Goal: Information Seeking & Learning: Learn about a topic

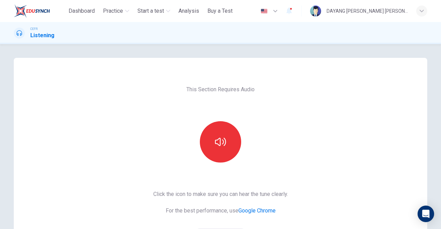
click at [104, 10] on span "Practice" at bounding box center [113, 11] width 20 height 8
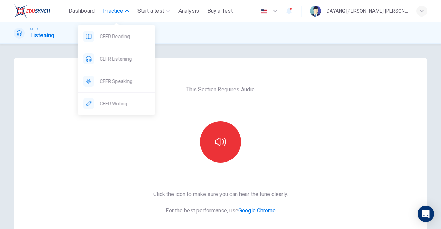
click at [101, 39] on span "CEFR Reading" at bounding box center [125, 36] width 50 height 8
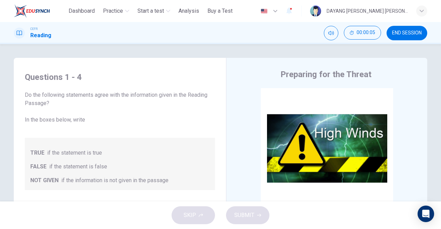
click at [217, 11] on span "Buy a Test" at bounding box center [219, 11] width 25 height 8
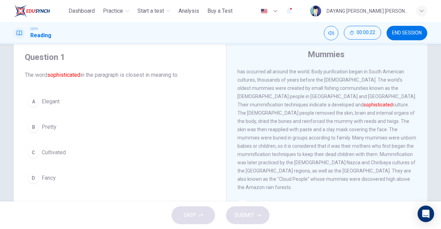
scroll to position [22, 0]
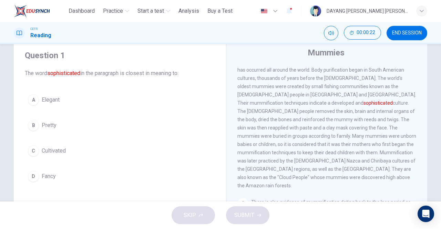
click at [35, 145] on div "C" at bounding box center [33, 150] width 11 height 11
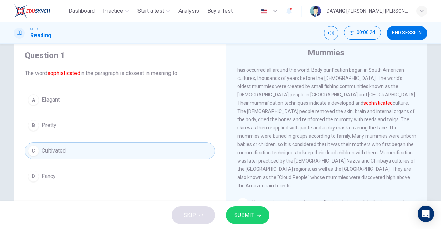
click at [247, 212] on span "SUBMIT" at bounding box center [244, 215] width 20 height 10
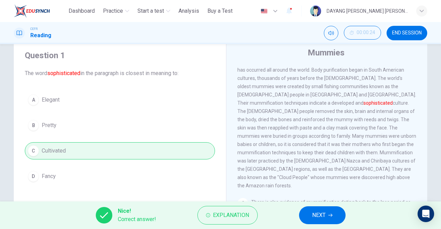
click at [330, 216] on icon "button" at bounding box center [330, 215] width 4 height 4
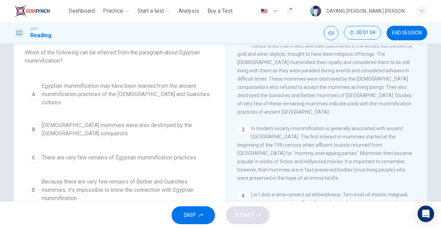
scroll to position [42, 0]
click at [37, 71] on div "Question 2 Which of the following can be inferred from the paragraph about Egyp…" at bounding box center [119, 118] width 201 height 190
click at [31, 90] on div "A" at bounding box center [33, 95] width 11 height 11
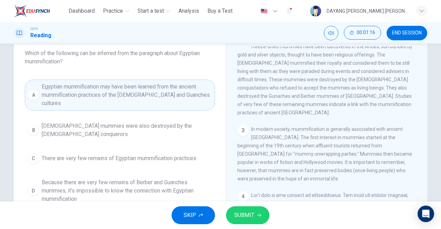
click at [258, 215] on icon "button" at bounding box center [259, 215] width 4 height 3
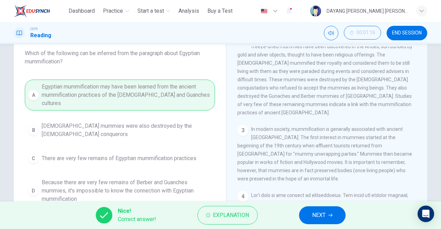
click at [320, 215] on span "NEXT" at bounding box center [318, 215] width 13 height 10
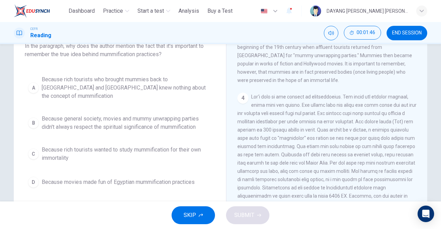
scroll to position [49, 0]
click at [31, 117] on div "B" at bounding box center [33, 122] width 11 height 11
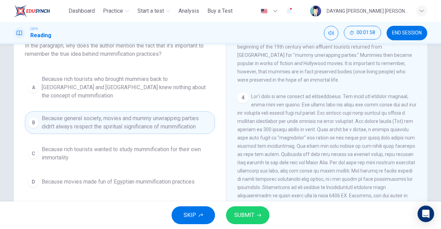
click at [248, 217] on span "SUBMIT" at bounding box center [244, 215] width 20 height 10
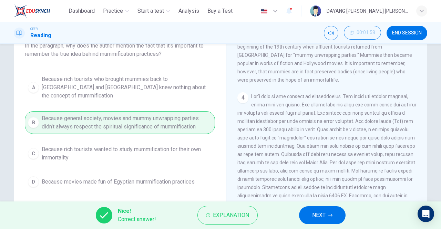
click at [320, 214] on span "NEXT" at bounding box center [318, 215] width 13 height 10
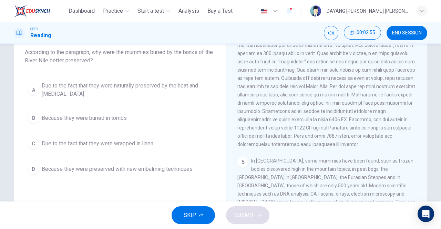
scroll to position [312, 0]
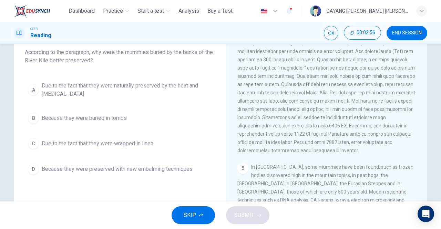
click at [33, 89] on div "A" at bounding box center [33, 89] width 11 height 11
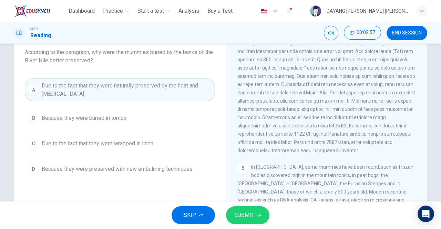
click at [249, 217] on span "SUBMIT" at bounding box center [244, 215] width 20 height 10
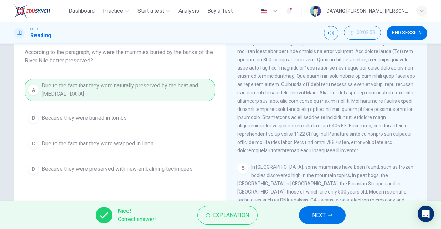
click at [330, 214] on icon "button" at bounding box center [330, 215] width 4 height 4
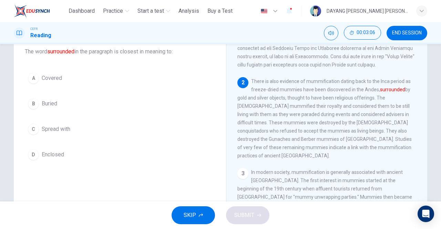
scroll to position [102, 0]
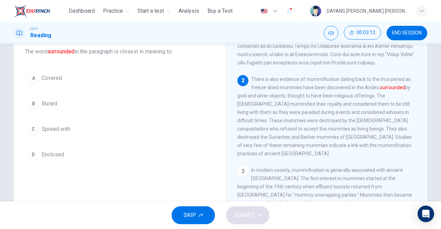
click at [37, 100] on div "B" at bounding box center [33, 103] width 11 height 11
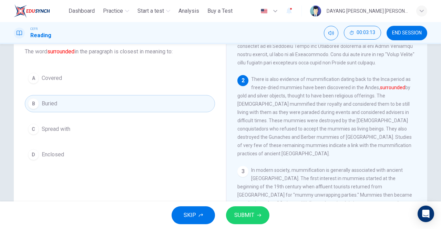
click at [258, 215] on icon "button" at bounding box center [259, 215] width 4 height 4
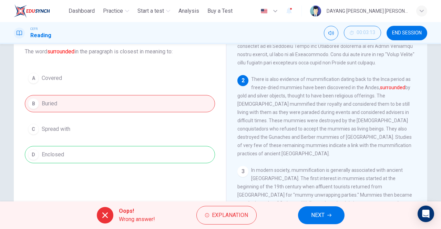
click at [329, 215] on icon "button" at bounding box center [329, 215] width 4 height 3
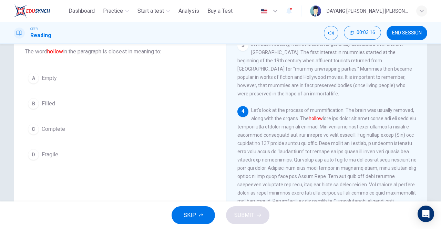
scroll to position [243, 0]
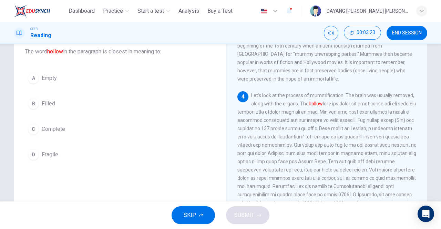
click at [32, 79] on div "A" at bounding box center [33, 78] width 11 height 11
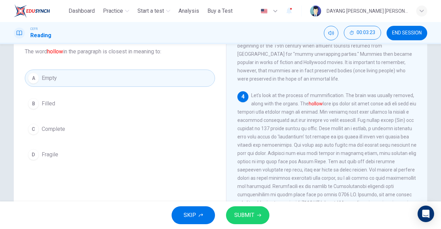
click at [260, 216] on icon "button" at bounding box center [259, 215] width 4 height 4
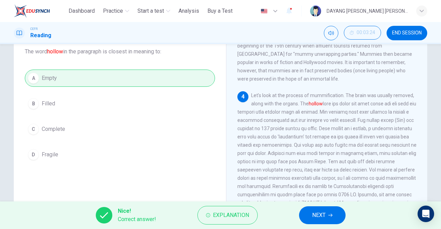
click at [324, 217] on span "NEXT" at bounding box center [318, 215] width 13 height 10
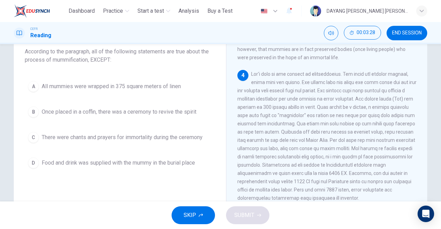
scroll to position [265, 0]
click at [33, 86] on div "A" at bounding box center [33, 86] width 11 height 11
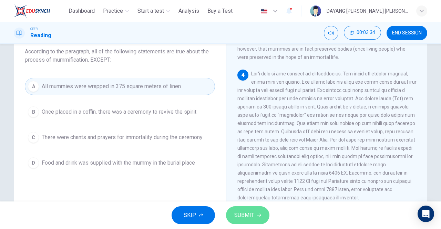
click at [258, 215] on icon "button" at bounding box center [259, 215] width 4 height 3
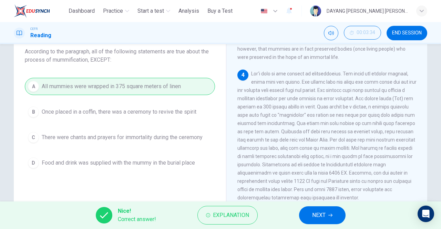
click at [325, 216] on span "NEXT" at bounding box center [318, 215] width 13 height 10
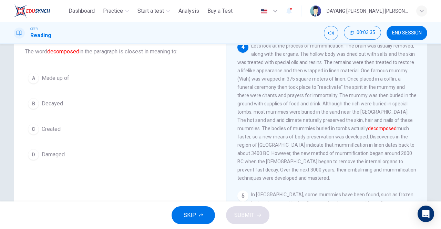
scroll to position [293, 0]
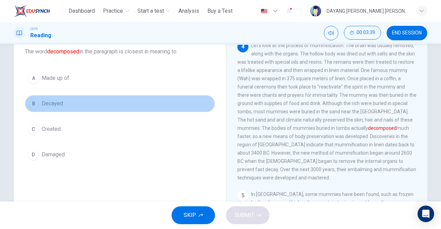
click at [35, 99] on div "B" at bounding box center [33, 103] width 11 height 11
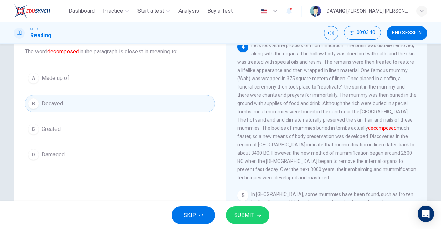
click at [252, 217] on span "SUBMIT" at bounding box center [244, 215] width 20 height 10
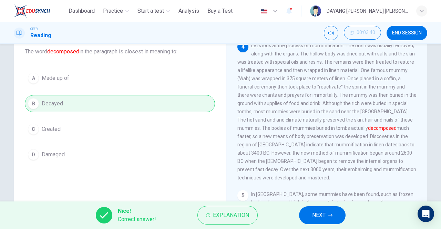
click at [331, 215] on icon "button" at bounding box center [330, 215] width 4 height 4
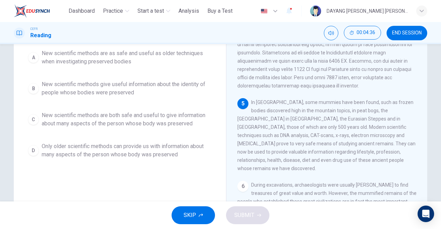
scroll to position [78, 0]
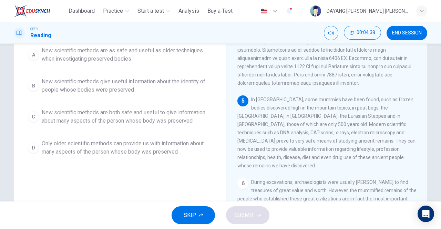
click at [33, 117] on div "C" at bounding box center [33, 116] width 11 height 11
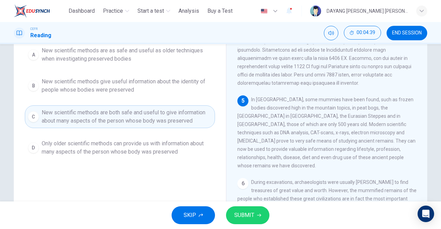
click at [258, 222] on button "SUBMIT" at bounding box center [247, 215] width 43 height 18
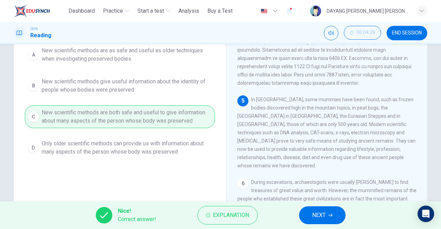
click at [332, 215] on icon "button" at bounding box center [330, 215] width 4 height 3
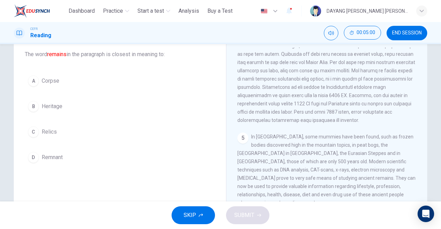
scroll to position [41, 0]
click at [37, 75] on button "A Corpse" at bounding box center [120, 80] width 190 height 17
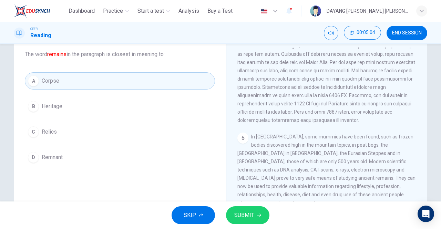
click at [260, 217] on icon "button" at bounding box center [259, 215] width 4 height 4
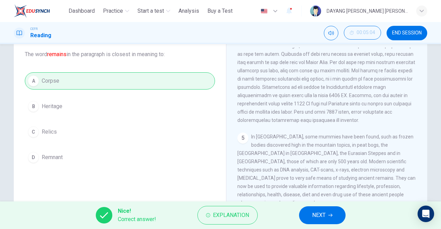
click at [322, 216] on span "NEXT" at bounding box center [318, 215] width 13 height 10
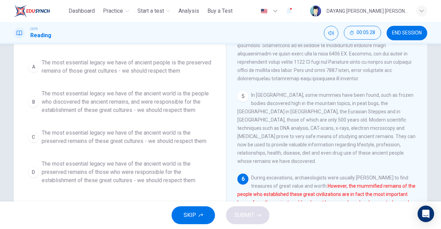
scroll to position [87, 0]
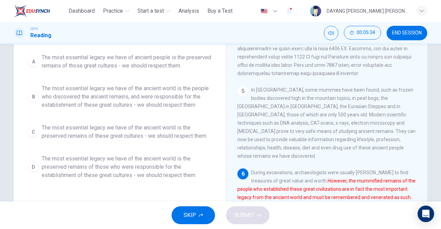
click at [32, 163] on div "D" at bounding box center [33, 167] width 11 height 11
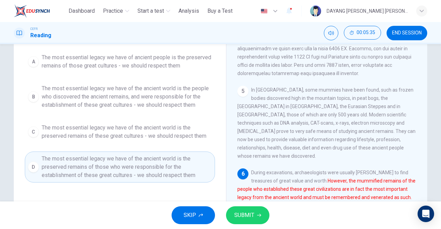
click at [250, 211] on span "SUBMIT" at bounding box center [244, 215] width 20 height 10
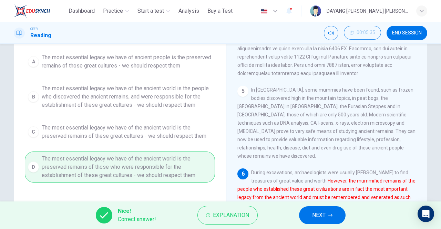
click at [330, 215] on icon "button" at bounding box center [330, 215] width 4 height 4
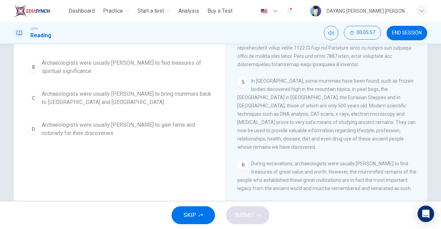
scroll to position [56, 0]
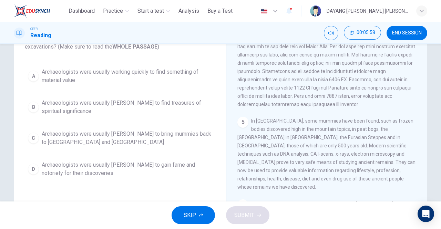
click at [34, 71] on div "A" at bounding box center [33, 76] width 11 height 11
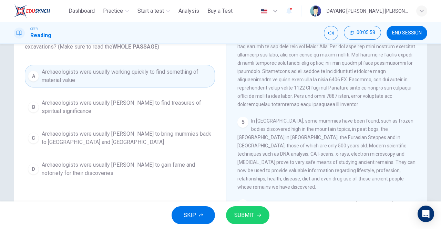
click at [258, 214] on icon "button" at bounding box center [259, 215] width 4 height 4
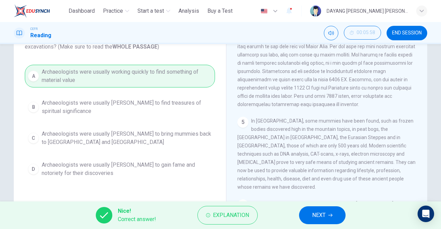
click at [321, 218] on span "NEXT" at bounding box center [318, 215] width 13 height 10
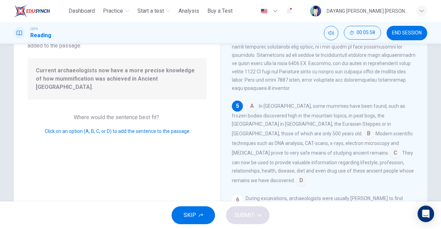
scroll to position [365, 0]
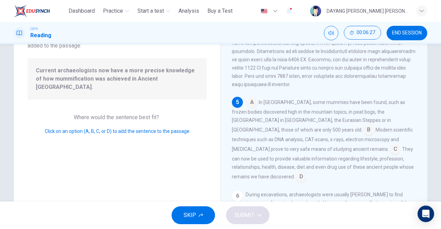
click at [390, 154] on input at bounding box center [395, 149] width 11 height 11
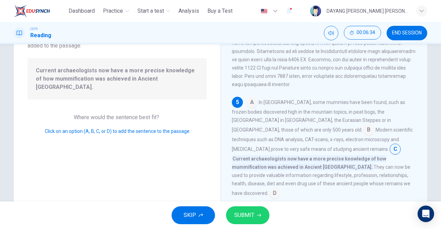
click at [374, 127] on input at bounding box center [368, 130] width 11 height 11
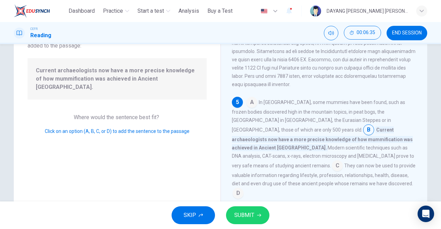
click at [252, 218] on span "SUBMIT" at bounding box center [244, 215] width 20 height 10
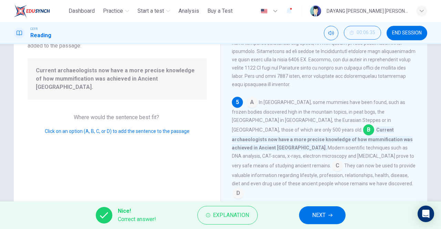
click at [324, 217] on span "NEXT" at bounding box center [318, 215] width 13 height 10
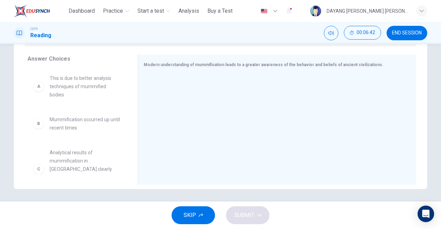
scroll to position [108, 0]
click at [51, 82] on span "This is due to better analysis techniques of mummified bodies" at bounding box center [86, 86] width 72 height 25
click at [52, 80] on span "This is due to better analysis techniques of mummified bodies" at bounding box center [86, 86] width 72 height 25
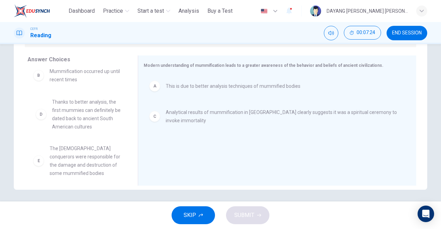
scroll to position [9, 0]
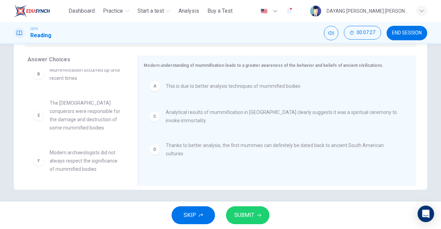
click at [253, 213] on span "SUBMIT" at bounding box center [244, 215] width 20 height 10
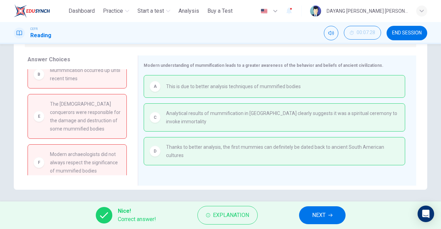
click at [318, 215] on span "NEXT" at bounding box center [318, 215] width 13 height 10
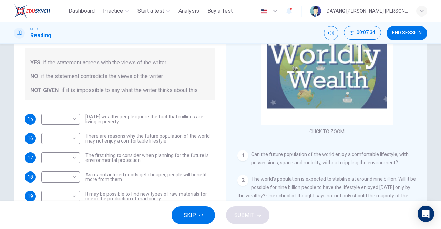
scroll to position [8, 0]
click at [58, 119] on body "This site uses cookies, as explained in our Privacy Policy . If you agree to th…" at bounding box center [220, 114] width 441 height 229
click at [49, 139] on li "NO" at bounding box center [60, 140] width 39 height 11
type input "**"
click at [50, 140] on body "This site uses cookies, as explained in our Privacy Policy . If you agree to th…" at bounding box center [220, 114] width 441 height 229
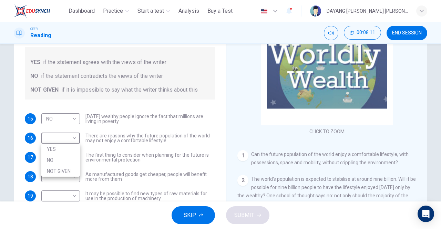
click at [52, 150] on li "YES" at bounding box center [60, 149] width 39 height 11
type input "***"
click at [48, 122] on body "This site uses cookies, as explained in our Privacy Policy . If you agree to th…" at bounding box center [220, 114] width 441 height 229
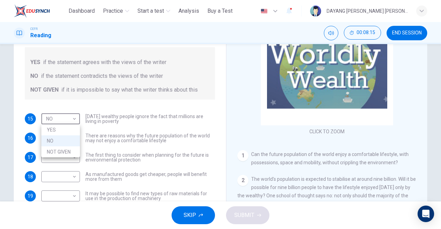
click at [50, 152] on li "NOT GIVEN" at bounding box center [60, 151] width 39 height 11
type input "*********"
click at [52, 159] on body "This site uses cookies, as explained in our Privacy Policy . If you agree to th…" at bounding box center [220, 114] width 441 height 229
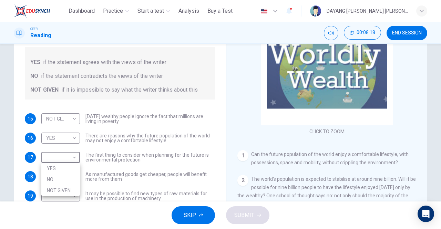
click at [49, 179] on li "NO" at bounding box center [60, 179] width 39 height 11
type input "**"
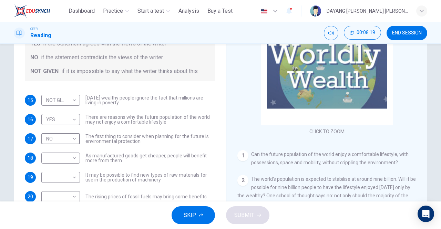
scroll to position [28, 0]
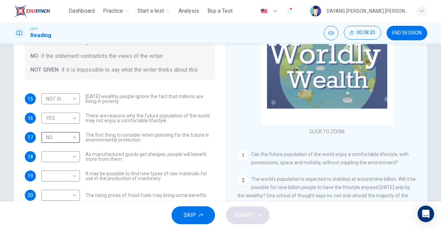
click at [52, 157] on body "This site uses cookies, as explained in our Privacy Policy . If you agree to th…" at bounding box center [220, 114] width 441 height 229
click at [50, 163] on li "YES" at bounding box center [60, 167] width 39 height 11
type input "***"
click at [47, 178] on body "This site uses cookies, as explained in our Privacy Policy . If you agree to th…" at bounding box center [220, 114] width 441 height 229
click at [51, 212] on li "NOT GIVEN" at bounding box center [60, 208] width 39 height 11
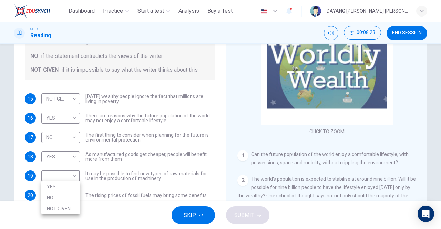
type input "*********"
click at [51, 195] on body "This site uses cookies, as explained in our Privacy Policy . If you agree to th…" at bounding box center [220, 114] width 441 height 229
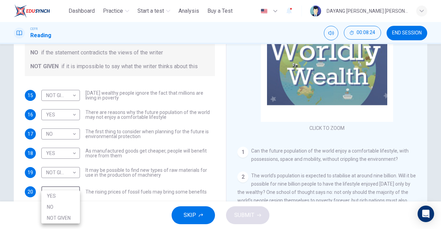
click at [48, 196] on li "YES" at bounding box center [60, 195] width 39 height 11
type input "***"
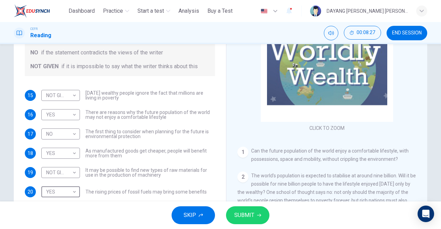
click at [236, 219] on span "SUBMIT" at bounding box center [244, 215] width 20 height 10
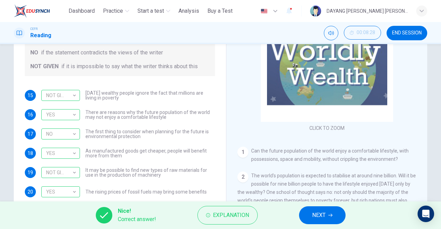
click at [312, 215] on span "NEXT" at bounding box center [318, 215] width 13 height 10
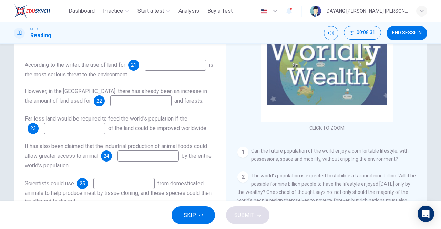
click at [145, 71] on input at bounding box center [175, 65] width 61 height 11
click at [145, 71] on input "*" at bounding box center [175, 65] width 61 height 11
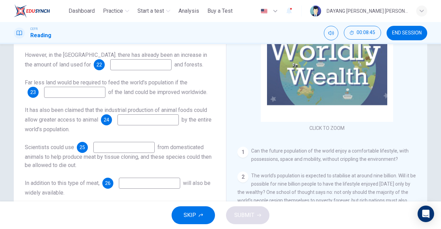
scroll to position [39, 0]
type input "**********"
click at [110, 70] on input at bounding box center [140, 64] width 61 height 11
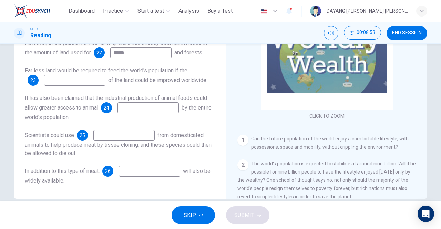
scroll to position [105, 0]
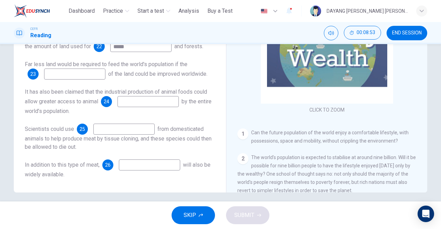
type input "*****"
click at [56, 69] on input at bounding box center [74, 74] width 61 height 11
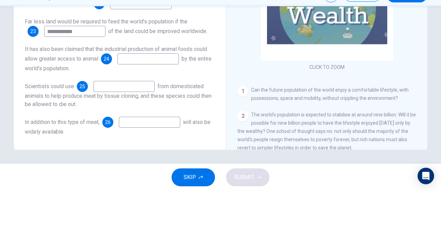
type input "**********"
click at [126, 99] on input at bounding box center [147, 96] width 61 height 11
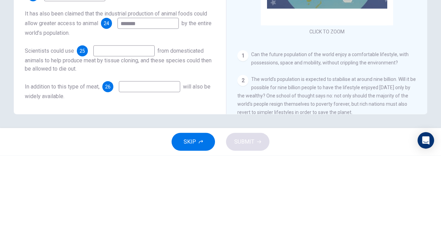
type input "*******"
click at [108, 127] on input at bounding box center [123, 124] width 61 height 11
type input "*"
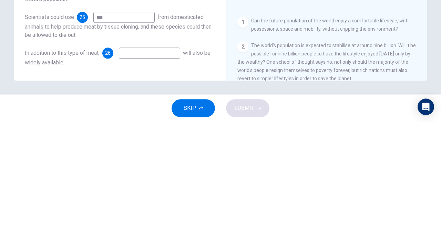
type input "***"
click at [129, 160] on input at bounding box center [149, 160] width 61 height 11
type input "****"
click at [48, 172] on span "will also be widely available." at bounding box center [118, 165] width 186 height 16
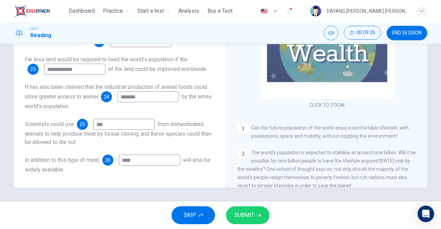
click at [260, 214] on icon "button" at bounding box center [259, 215] width 4 height 4
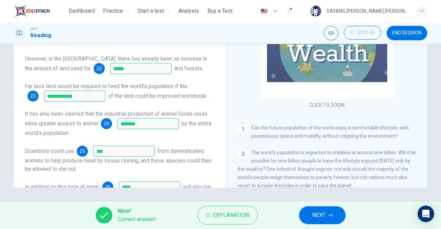
scroll to position [0, 0]
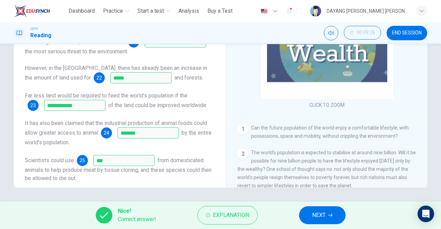
click at [316, 218] on span "NEXT" at bounding box center [318, 215] width 13 height 10
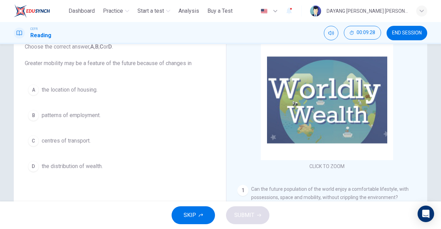
scroll to position [39, 0]
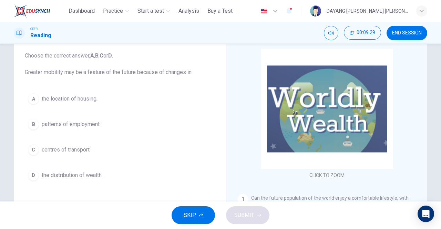
click at [36, 100] on div "A" at bounding box center [33, 98] width 11 height 11
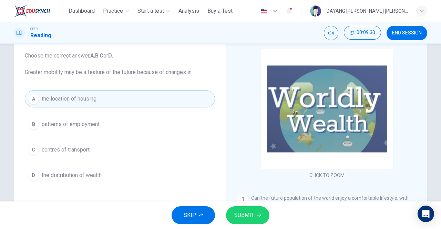
click at [264, 214] on button "SUBMIT" at bounding box center [247, 215] width 43 height 18
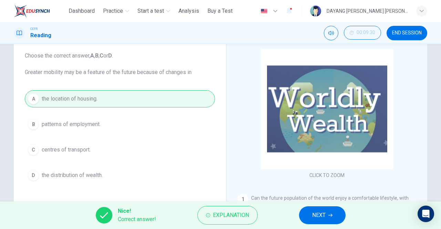
click at [316, 212] on span "NEXT" at bounding box center [318, 215] width 13 height 10
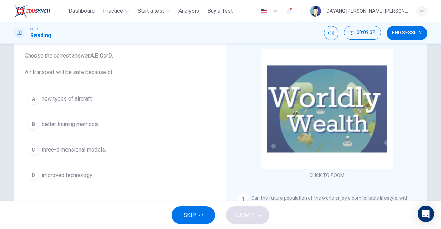
click at [35, 176] on div "D" at bounding box center [33, 175] width 11 height 11
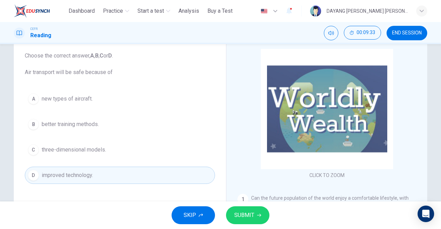
click at [258, 215] on icon "button" at bounding box center [259, 215] width 4 height 4
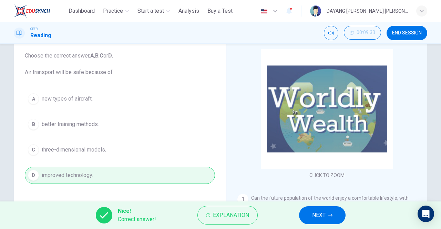
click at [313, 217] on span "NEXT" at bounding box center [318, 215] width 13 height 10
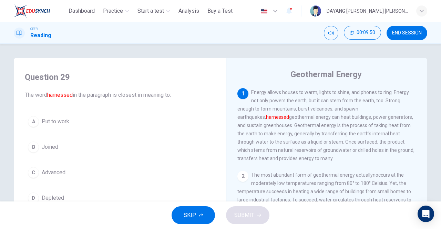
click at [62, 168] on span "Advanced" at bounding box center [54, 172] width 24 height 8
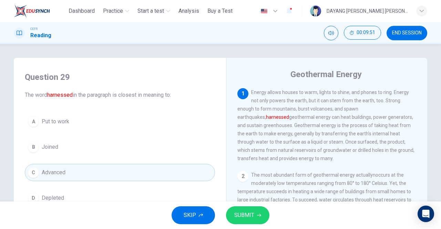
click at [245, 214] on span "SUBMIT" at bounding box center [244, 215] width 20 height 10
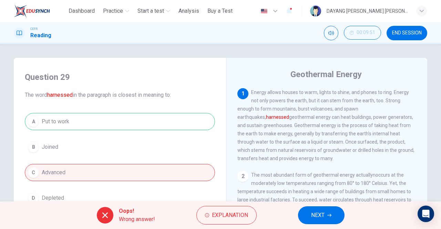
click at [324, 207] on button "NEXT" at bounding box center [321, 215] width 46 height 18
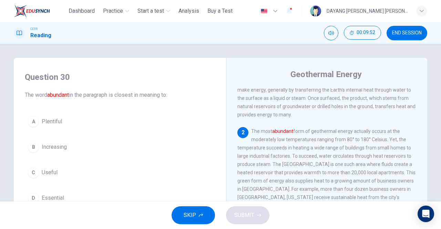
scroll to position [44, 0]
click at [73, 174] on button "C Useful" at bounding box center [120, 172] width 190 height 17
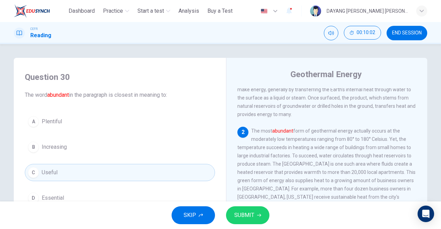
click at [250, 214] on span "SUBMIT" at bounding box center [244, 215] width 20 height 10
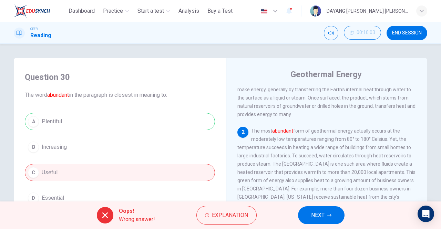
click at [320, 218] on span "NEXT" at bounding box center [317, 215] width 13 height 10
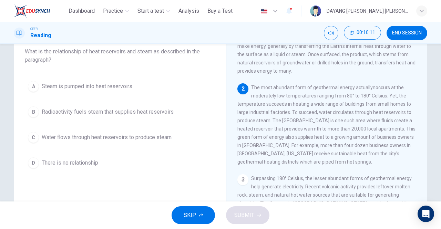
scroll to position [43, 0]
click at [56, 129] on button "C Water flows through heat reservoirs to produce steam" at bounding box center [120, 137] width 190 height 17
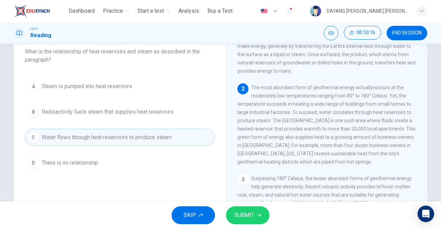
click at [259, 215] on icon "button" at bounding box center [259, 215] width 4 height 3
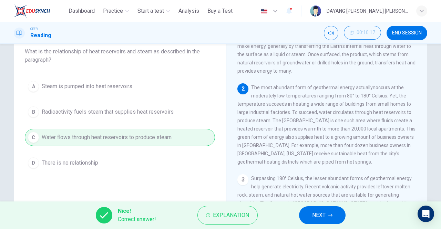
click at [318, 218] on span "NEXT" at bounding box center [318, 215] width 13 height 10
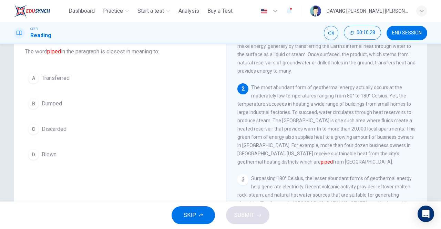
click at [63, 79] on span "Transferred" at bounding box center [56, 78] width 28 height 8
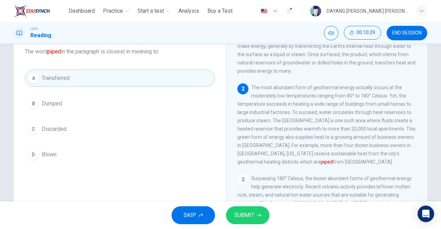
click at [258, 215] on icon "button" at bounding box center [259, 215] width 4 height 3
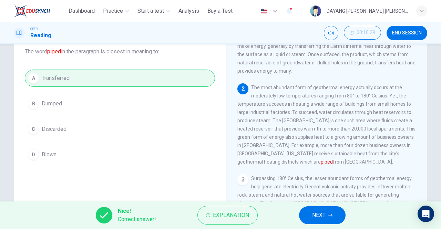
click at [318, 216] on span "NEXT" at bounding box center [318, 215] width 13 height 10
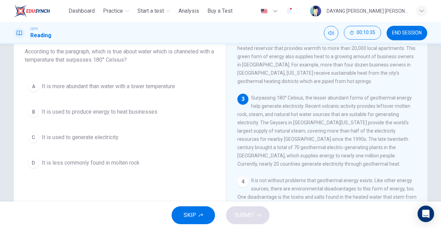
scroll to position [126, 0]
click at [44, 134] on span "It is used to generate electricity" at bounding box center [80, 137] width 77 height 8
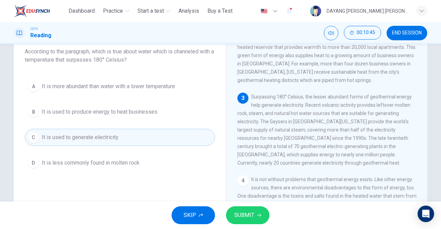
click at [260, 215] on icon "button" at bounding box center [259, 215] width 4 height 3
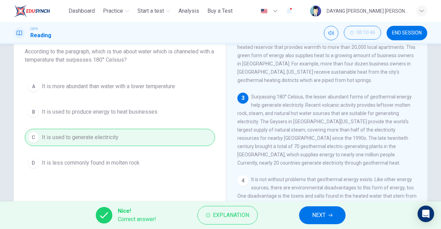
click at [319, 212] on span "NEXT" at bounding box center [318, 215] width 13 height 10
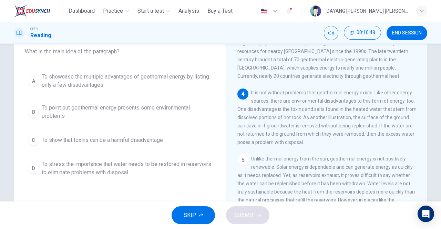
scroll to position [233, 0]
click at [56, 107] on span "To point out geothermal energy presents some environmental problems" at bounding box center [127, 112] width 170 height 17
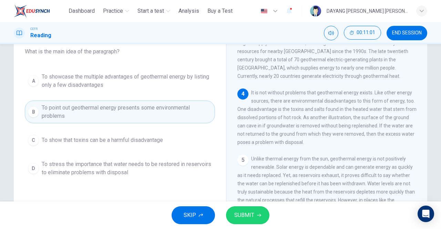
click at [258, 215] on icon "button" at bounding box center [259, 215] width 4 height 4
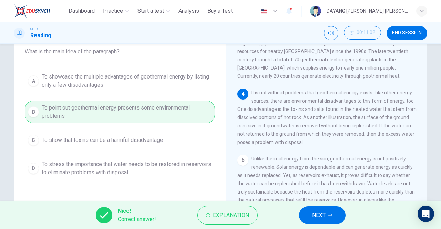
click at [315, 214] on span "NEXT" at bounding box center [318, 215] width 13 height 10
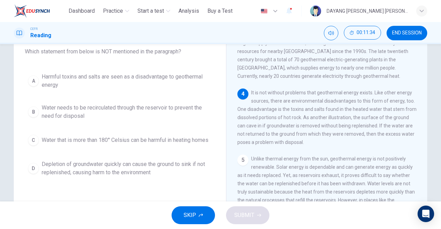
click at [54, 108] on span "Water needs to be recirculated through the reservoir to prevent the need for di…" at bounding box center [127, 112] width 170 height 17
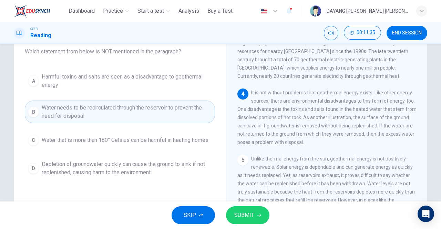
click at [258, 214] on icon "button" at bounding box center [259, 215] width 4 height 4
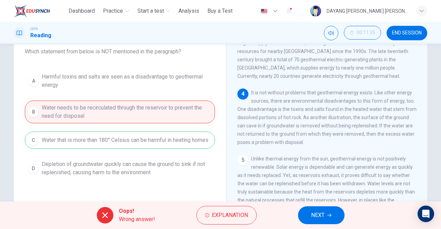
click at [321, 213] on span "NEXT" at bounding box center [317, 215] width 13 height 10
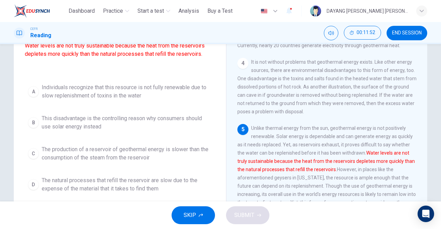
scroll to position [75, 0]
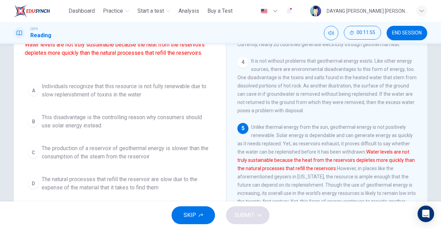
click at [180, 189] on span "The natural processes that refill the reservoir are slow due to the expense of …" at bounding box center [127, 183] width 170 height 17
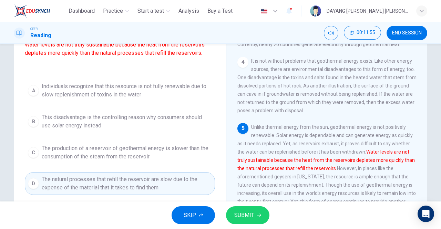
click at [249, 212] on span "SUBMIT" at bounding box center [244, 215] width 20 height 10
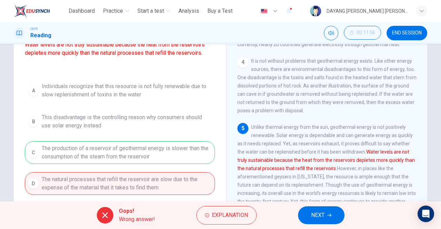
click at [321, 215] on span "NEXT" at bounding box center [317, 215] width 13 height 10
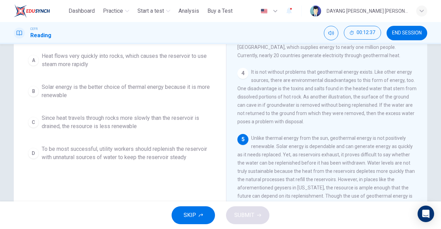
scroll to position [64, 0]
click at [45, 94] on span "Solar energy is the better choice of thermal energy because it is more renewable" at bounding box center [127, 91] width 170 height 17
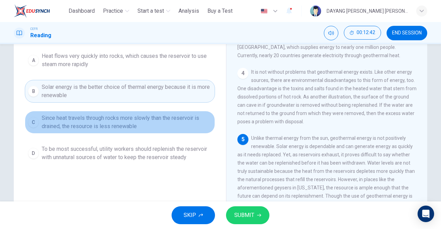
click at [43, 117] on span "Since heat travels through rocks more slowly than the reservoir is drained, the…" at bounding box center [127, 122] width 170 height 17
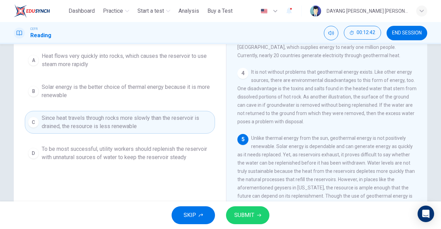
click at [260, 214] on icon "button" at bounding box center [259, 215] width 4 height 4
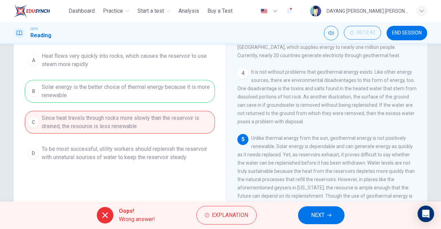
click at [329, 216] on icon "button" at bounding box center [329, 215] width 4 height 4
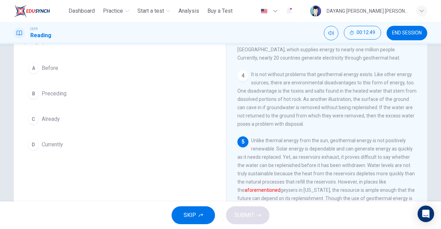
scroll to position [61, 0]
click at [32, 139] on div "D" at bounding box center [33, 144] width 11 height 11
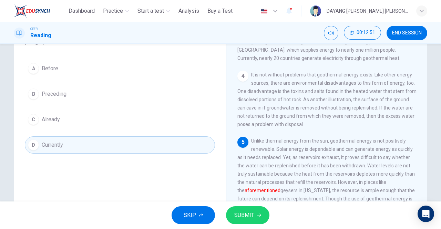
click at [259, 215] on icon "button" at bounding box center [259, 215] width 4 height 3
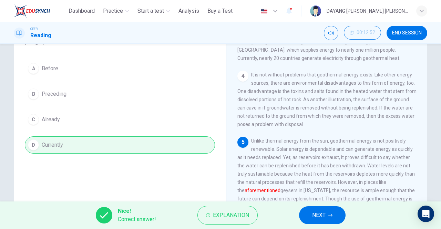
click at [319, 215] on span "NEXT" at bounding box center [318, 215] width 13 height 10
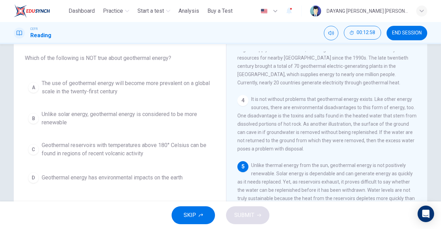
scroll to position [33, 0]
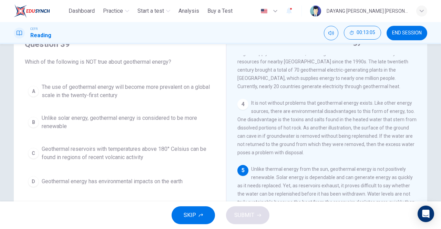
click at [49, 94] on span "The use of geothermal energy will become more prevalent on a global scale in th…" at bounding box center [127, 91] width 170 height 17
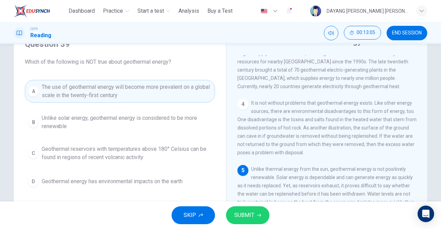
click at [252, 214] on span "SUBMIT" at bounding box center [244, 215] width 20 height 10
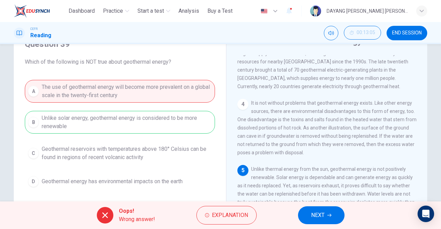
click at [329, 215] on icon "button" at bounding box center [329, 215] width 4 height 3
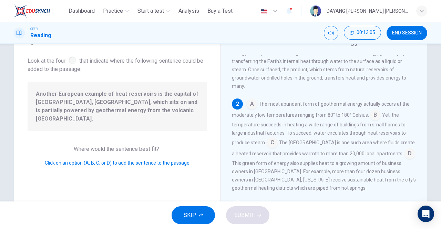
scroll to position [42, 0]
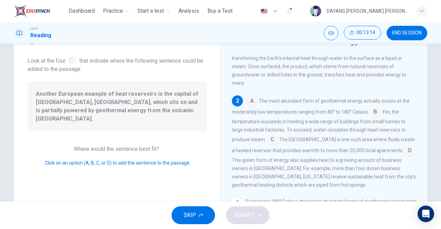
click at [404, 146] on input at bounding box center [409, 151] width 11 height 11
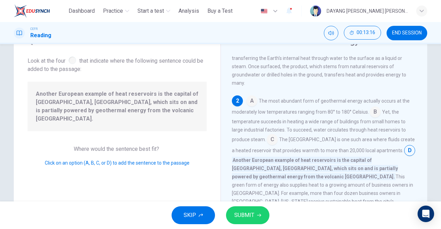
click at [242, 218] on span "SUBMIT" at bounding box center [244, 215] width 20 height 10
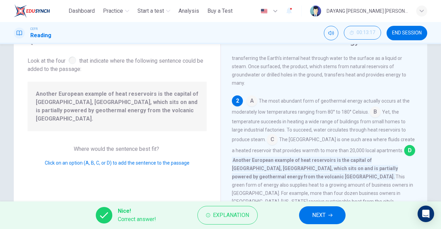
click at [331, 215] on icon "button" at bounding box center [330, 215] width 4 height 3
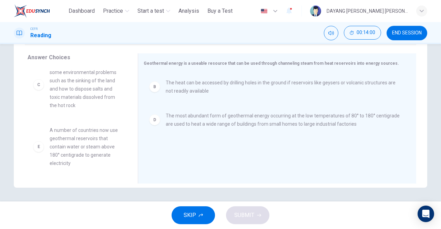
scroll to position [103, 0]
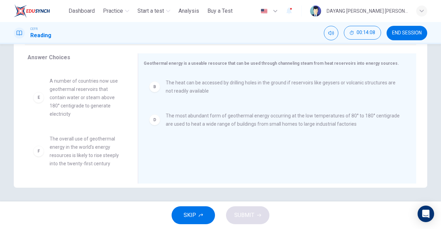
click at [39, 102] on div "E" at bounding box center [38, 97] width 11 height 11
click at [69, 96] on span "A number of countries now use geothermal reservoirs that contain water or steam…" at bounding box center [86, 97] width 72 height 41
click at [89, 81] on span "A number of countries now use geothermal reservoirs that contain water or steam…" at bounding box center [86, 97] width 72 height 41
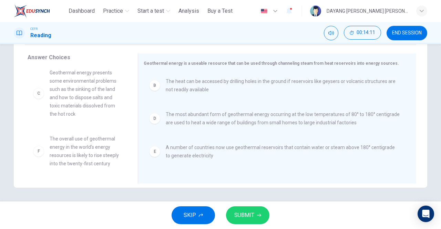
scroll to position [45, 0]
click at [252, 215] on span "SUBMIT" at bounding box center [244, 215] width 20 height 10
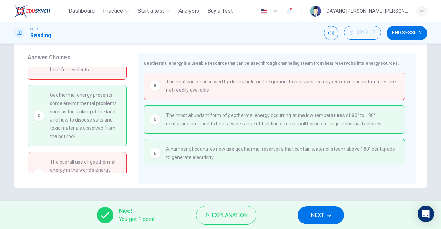
scroll to position [15, 0]
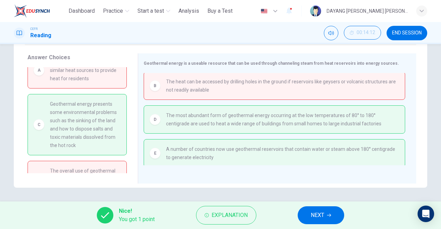
click at [318, 215] on span "NEXT" at bounding box center [317, 215] width 13 height 10
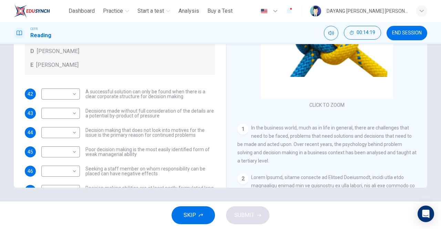
scroll to position [39, 0]
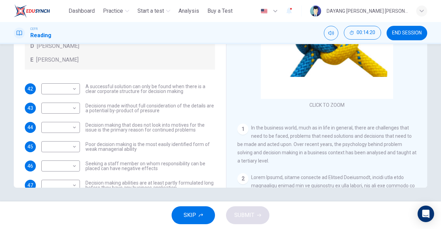
click at [58, 92] on body "This site uses cookies, as explained in our Privacy Policy . If you agree to th…" at bounding box center [220, 114] width 441 height 229
click at [51, 110] on li "B" at bounding box center [60, 110] width 39 height 11
type input "*"
click at [52, 115] on body "This site uses cookies, as explained in our Privacy Policy . If you agree to th…" at bounding box center [220, 114] width 441 height 229
click at [50, 116] on li "A" at bounding box center [60, 118] width 39 height 11
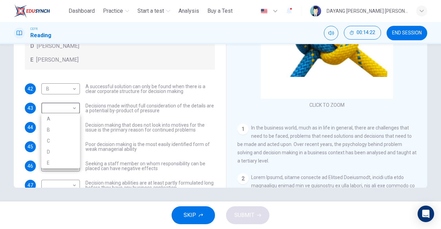
type input "*"
click at [54, 131] on body "This site uses cookies, as explained in our Privacy Policy . If you agree to th…" at bounding box center [220, 114] width 441 height 229
click at [49, 168] on li "D" at bounding box center [60, 171] width 39 height 11
type input "*"
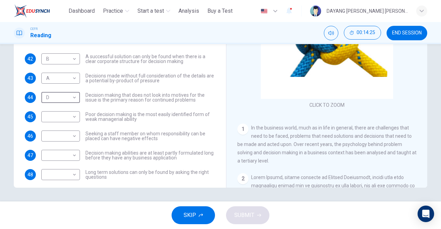
scroll to position [74, 0]
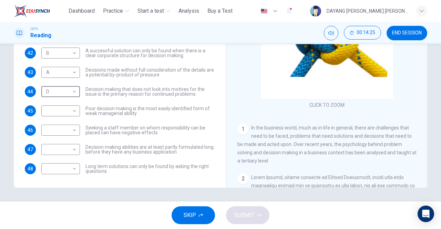
click at [50, 107] on body "This site uses cookies, as explained in our Privacy Policy . If you agree to th…" at bounding box center [220, 114] width 441 height 229
click at [45, 129] on li "B" at bounding box center [60, 132] width 39 height 11
type input "*"
click at [55, 132] on body "This site uses cookies, as explained in our Privacy Policy . If you agree to th…" at bounding box center [220, 114] width 441 height 229
click at [52, 183] on li "E" at bounding box center [60, 184] width 39 height 11
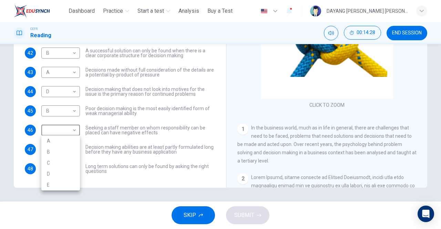
type input "*"
click at [52, 145] on body "This site uses cookies, as explained in our Privacy Policy . If you agree to th…" at bounding box center [220, 114] width 441 height 229
click at [48, 153] on div at bounding box center [220, 114] width 441 height 229
click at [48, 148] on body "This site uses cookies, as explained in our Privacy Policy . If you agree to th…" at bounding box center [220, 114] width 441 height 229
click at [49, 160] on li "A" at bounding box center [60, 160] width 39 height 11
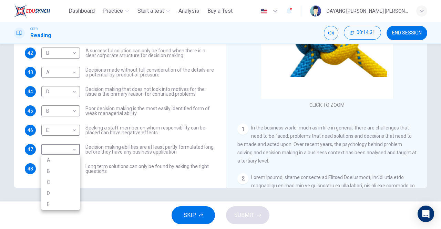
type input "*"
click at [52, 170] on body "This site uses cookies, as explained in our Privacy Policy . If you agree to th…" at bounding box center [220, 114] width 441 height 229
click at [48, 210] on li "D" at bounding box center [60, 206] width 39 height 11
type input "*"
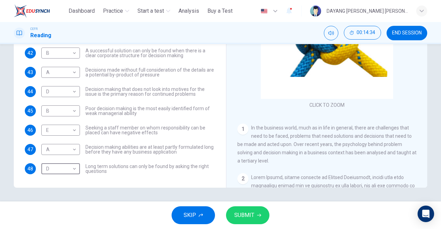
click at [253, 215] on span "SUBMIT" at bounding box center [244, 215] width 20 height 10
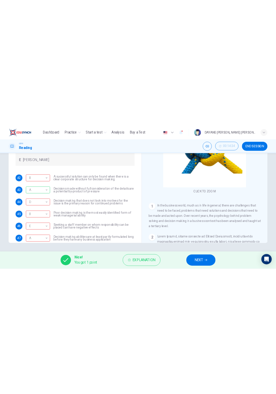
scroll to position [40, 0]
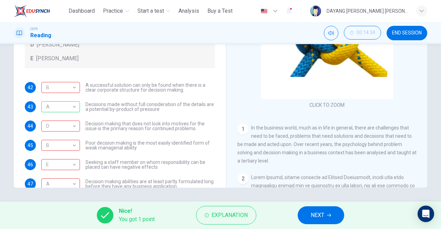
click at [47, 89] on div "B" at bounding box center [59, 88] width 36 height 20
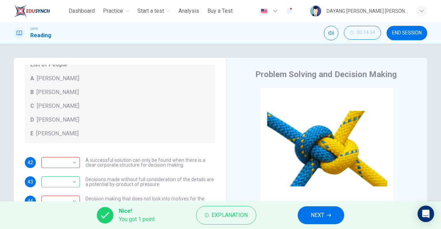
scroll to position [74, 0]
click at [72, 157] on div "​" at bounding box center [59, 163] width 36 height 20
click at [66, 190] on div "​" at bounding box center [59, 182] width 36 height 20
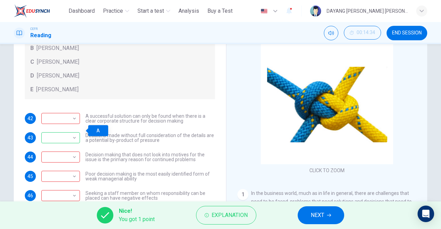
scroll to position [51, 0]
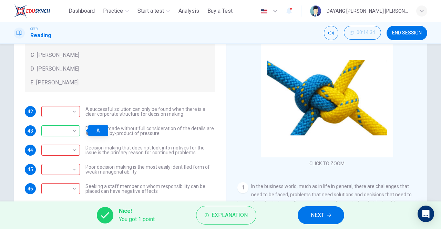
click at [66, 148] on div "​" at bounding box center [59, 151] width 36 height 20
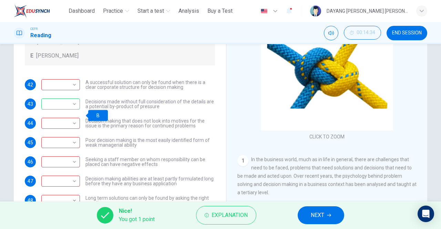
scroll to position [92, 0]
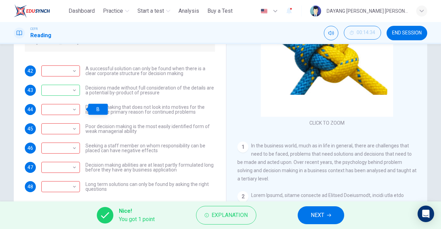
click at [68, 135] on div "​" at bounding box center [59, 129] width 36 height 20
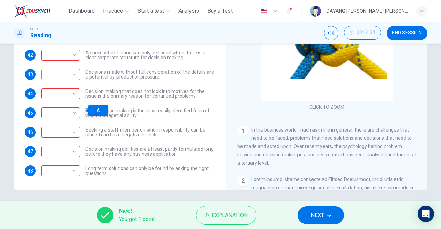
scroll to position [107, 0]
click at [67, 131] on div "​" at bounding box center [59, 133] width 36 height 20
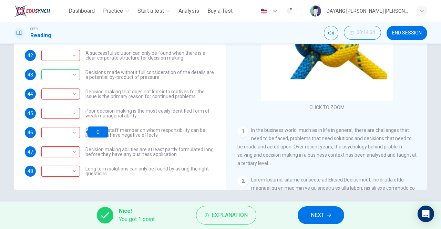
scroll to position [107, 0]
click at [68, 149] on div "​" at bounding box center [59, 153] width 36 height 20
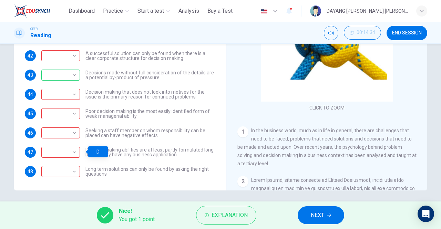
click at [75, 169] on div "​" at bounding box center [59, 172] width 36 height 20
click at [318, 213] on span "NEXT" at bounding box center [317, 215] width 13 height 10
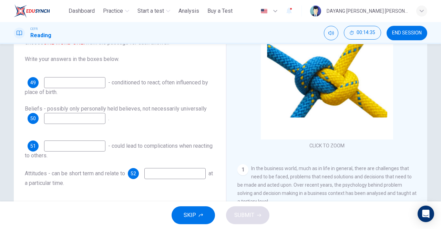
scroll to position [67, 0]
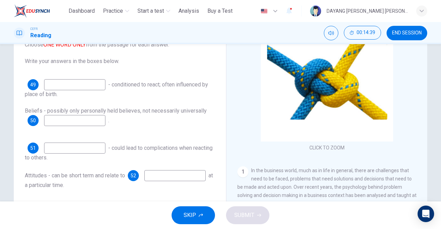
click at [83, 83] on input at bounding box center [74, 84] width 61 height 11
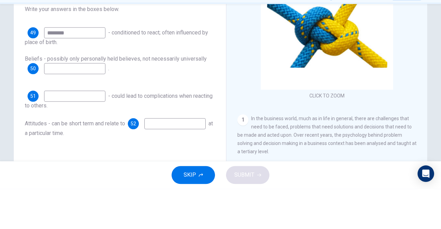
scroll to position [94, 0]
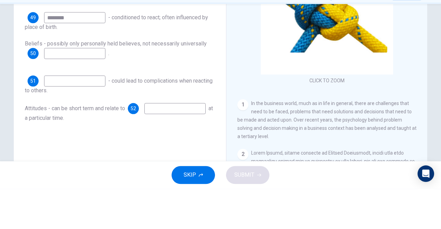
type input "********"
click at [55, 96] on input at bounding box center [74, 93] width 61 height 11
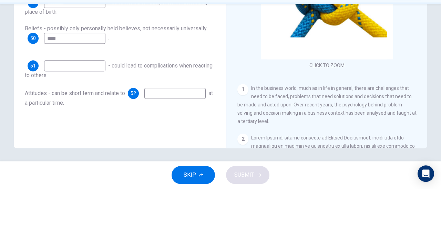
scroll to position [110, 0]
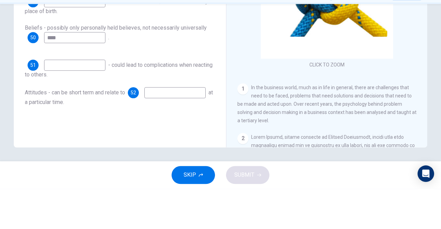
type input "****"
click at [51, 103] on input at bounding box center [74, 105] width 61 height 11
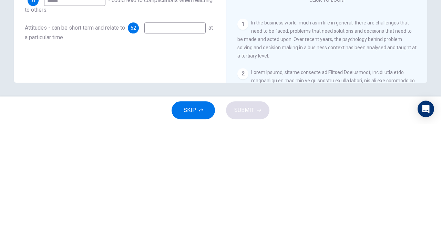
type input "*****"
click at [144, 138] on input at bounding box center [174, 132] width 61 height 11
type input "*"
type input "******"
click at [35, 153] on div "Questions 49 - 52 Complete the sentences below. Choose ONE WORD ONLY from the p…" at bounding box center [119, 54] width 201 height 198
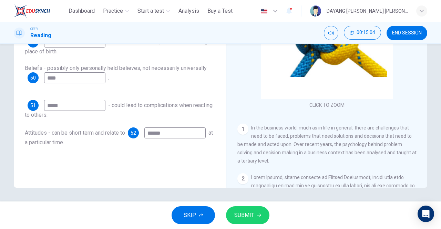
click at [248, 213] on span "SUBMIT" at bounding box center [244, 215] width 20 height 10
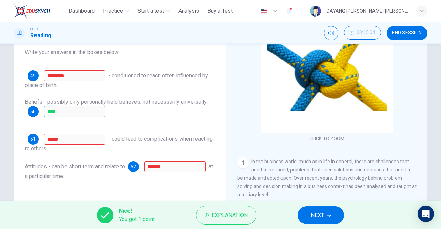
scroll to position [46, 0]
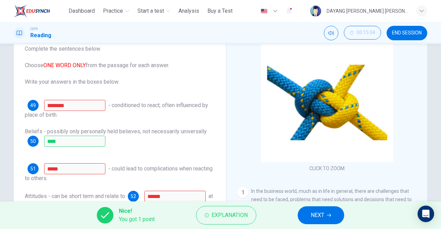
click at [223, 214] on span "Explanation" at bounding box center [229, 215] width 36 height 10
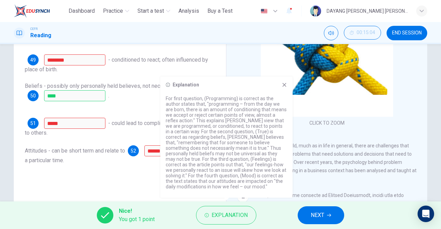
scroll to position [91, 0]
click at [331, 216] on icon "button" at bounding box center [329, 215] width 4 height 3
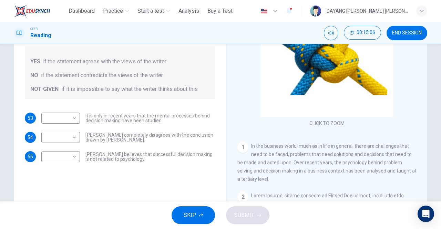
click at [72, 119] on body "This site uses cookies, as explained in our Privacy Policy . If you agree to th…" at bounding box center [220, 114] width 441 height 229
click at [64, 130] on li "YES" at bounding box center [60, 129] width 39 height 11
type input "***"
click at [68, 139] on body "This site uses cookies, as explained in our Privacy Policy . If you agree to th…" at bounding box center [220, 114] width 441 height 229
click at [57, 160] on li "NO" at bounding box center [60, 159] width 39 height 11
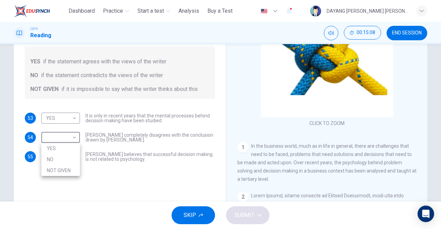
type input "**"
click at [70, 156] on body "This site uses cookies, as explained in our Privacy Policy . If you agree to th…" at bounding box center [220, 114] width 441 height 229
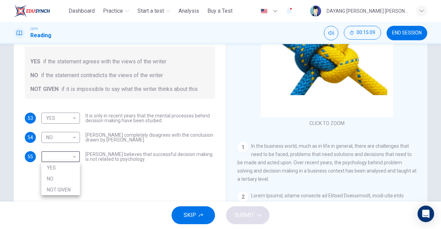
click at [58, 185] on li "NOT GIVEN" at bounding box center [60, 189] width 39 height 11
type input "*********"
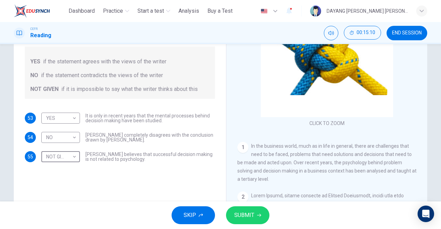
click at [252, 217] on span "SUBMIT" at bounding box center [244, 215] width 20 height 10
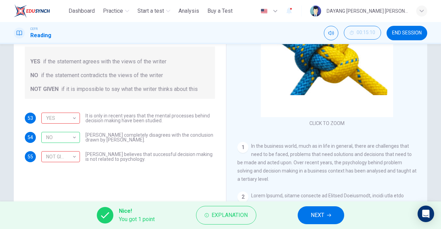
click at [49, 124] on div "YES" at bounding box center [59, 118] width 36 height 20
click at [56, 157] on div "NOT GIVEN" at bounding box center [59, 157] width 36 height 20
click at [330, 222] on button "NEXT" at bounding box center [321, 215] width 46 height 18
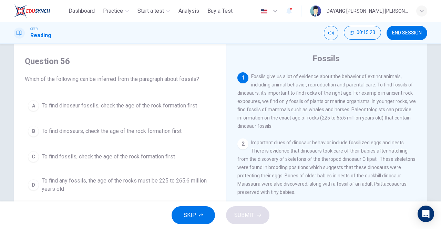
scroll to position [16, 0]
click at [175, 104] on span "To find dinosaur fossils, check the age of the rock formation first" at bounding box center [119, 106] width 155 height 8
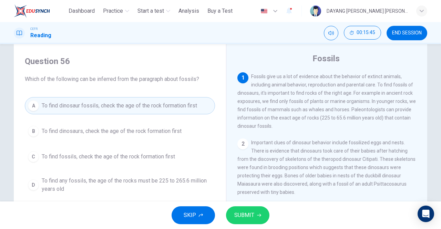
click at [253, 214] on span "SUBMIT" at bounding box center [244, 215] width 20 height 10
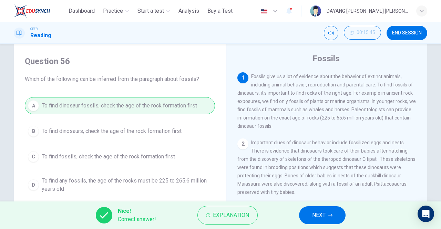
click at [321, 211] on span "NEXT" at bounding box center [318, 215] width 13 height 10
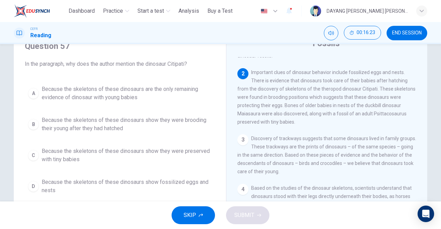
scroll to position [31, 0]
click at [155, 122] on span "Because the skeletons of these dinosaurs show they were brooding their young af…" at bounding box center [127, 124] width 170 height 17
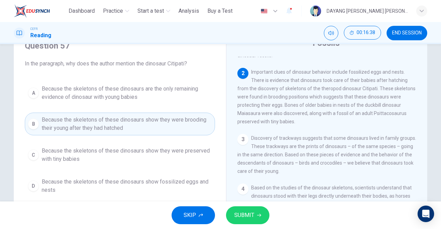
click at [247, 215] on span "SUBMIT" at bounding box center [244, 215] width 20 height 10
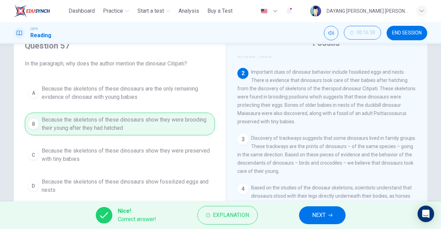
click at [315, 215] on span "NEXT" at bounding box center [318, 215] width 13 height 10
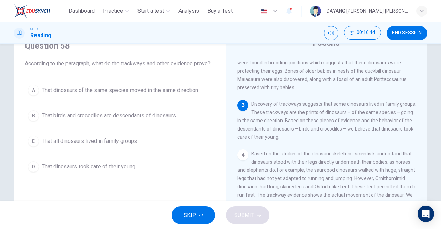
scroll to position [91, 0]
click at [188, 92] on span "That dinosaurs of the same species moved in the same direction" at bounding box center [120, 90] width 156 height 8
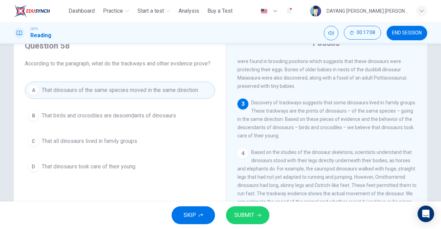
click at [242, 217] on span "SUBMIT" at bounding box center [244, 215] width 20 height 10
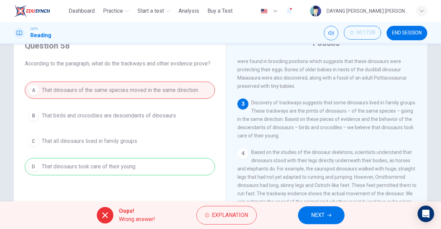
click at [320, 218] on span "NEXT" at bounding box center [317, 215] width 13 height 10
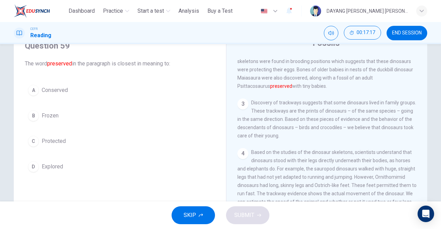
click at [66, 93] on span "Conserved" at bounding box center [55, 90] width 26 height 8
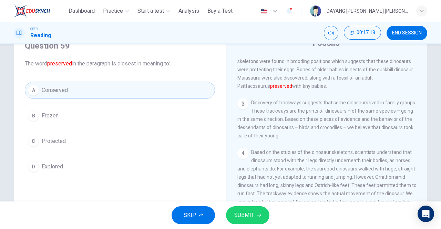
click at [246, 210] on span "SUBMIT" at bounding box center [244, 215] width 20 height 10
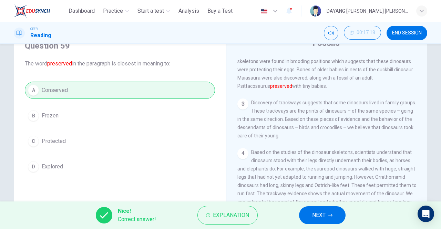
click at [312, 215] on span "NEXT" at bounding box center [318, 215] width 13 height 10
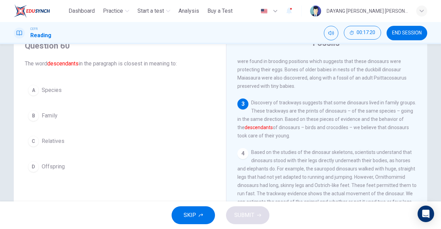
click at [43, 115] on span "Family" at bounding box center [50, 116] width 16 height 8
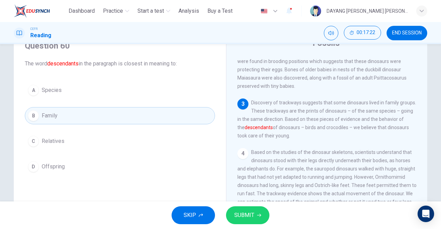
click at [253, 215] on span "SUBMIT" at bounding box center [244, 215] width 20 height 10
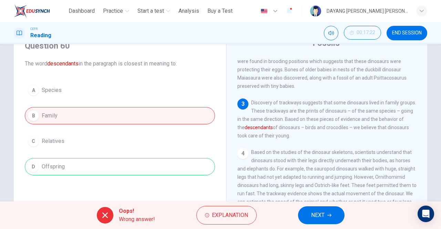
click at [312, 219] on span "NEXT" at bounding box center [317, 215] width 13 height 10
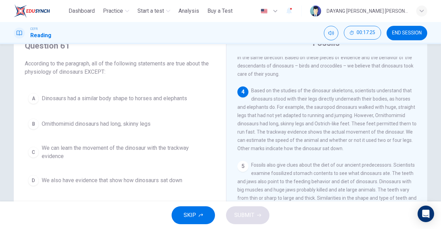
scroll to position [153, 0]
click at [160, 156] on span "We can learn the movement of the dinosaur with the trackway evidence" at bounding box center [127, 152] width 170 height 17
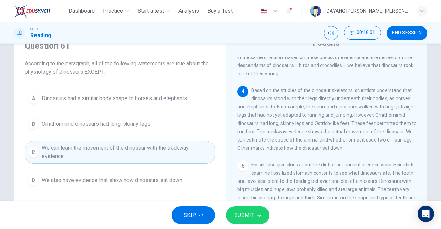
click at [179, 102] on span "Dinosaurs had a similar body shape to horses and elephants" at bounding box center [114, 98] width 145 height 8
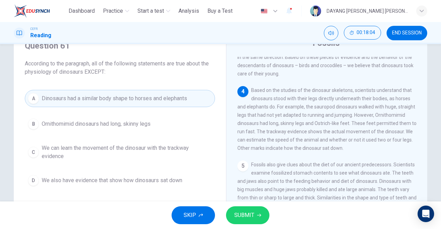
click at [235, 216] on span "SUBMIT" at bounding box center [244, 215] width 20 height 10
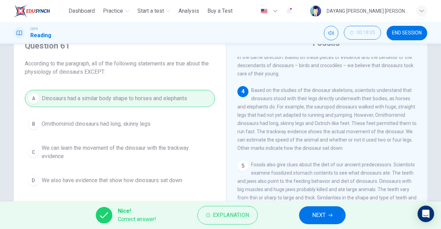
click at [308, 216] on button "NEXT" at bounding box center [322, 215] width 46 height 18
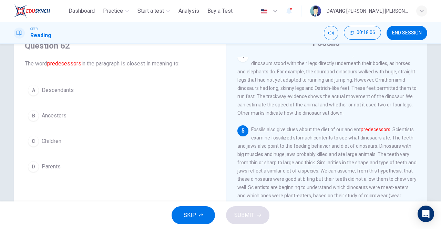
scroll to position [189, 0]
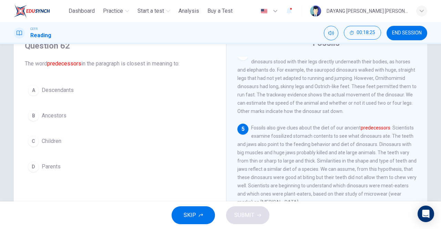
click at [59, 118] on span "Ancestors" at bounding box center [54, 116] width 25 height 8
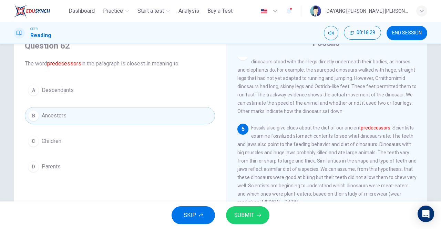
click at [248, 217] on span "SUBMIT" at bounding box center [244, 215] width 20 height 10
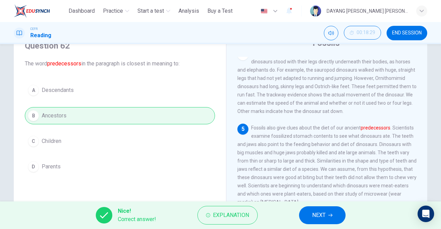
click at [313, 216] on span "NEXT" at bounding box center [318, 215] width 13 height 10
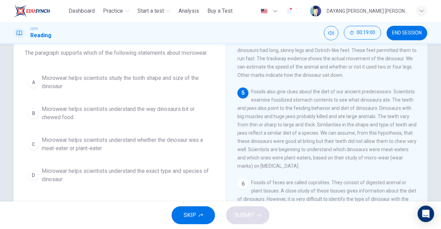
scroll to position [41, 0]
click at [174, 144] on span "Microwear helps scientists understand whether the dinosaur was a meat-eater or …" at bounding box center [127, 145] width 170 height 17
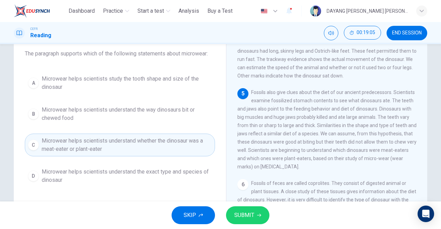
click at [238, 212] on span "SUBMIT" at bounding box center [244, 215] width 20 height 10
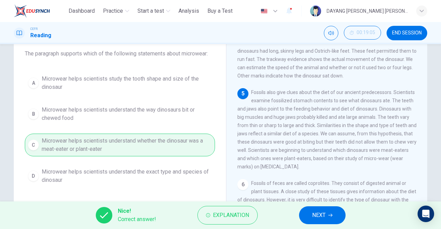
click at [312, 216] on span "NEXT" at bounding box center [318, 215] width 13 height 10
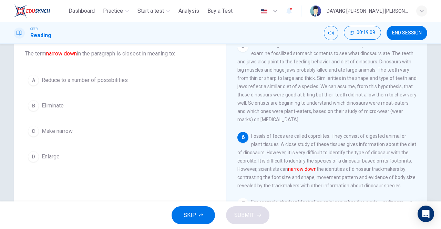
scroll to position [285, 0]
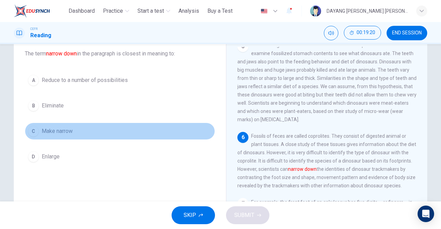
click at [93, 137] on button "C Make narrow" at bounding box center [120, 131] width 190 height 17
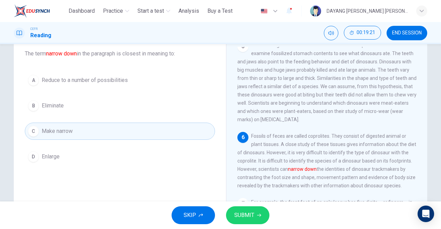
click at [235, 220] on span "SUBMIT" at bounding box center [244, 215] width 20 height 10
click at [229, 223] on div "SKIP SUBMIT" at bounding box center [220, 215] width 441 height 28
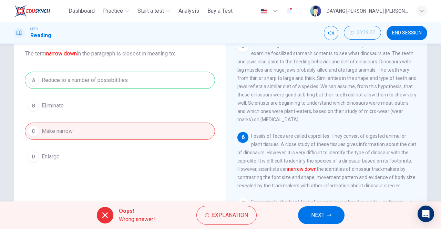
click at [314, 210] on span "NEXT" at bounding box center [317, 215] width 13 height 10
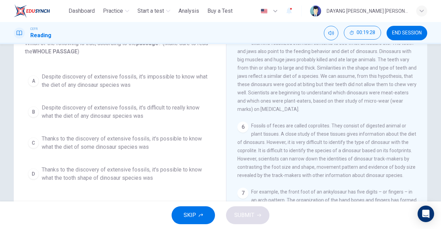
scroll to position [52, 0]
click at [31, 139] on div "C" at bounding box center [33, 142] width 11 height 11
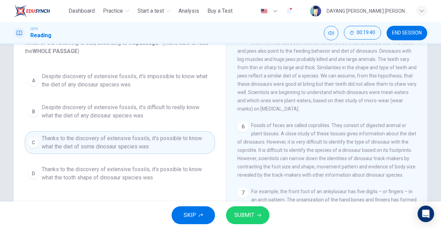
click at [258, 215] on icon "button" at bounding box center [259, 215] width 4 height 4
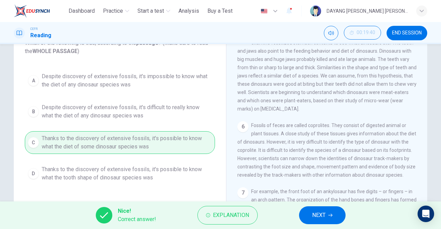
click at [324, 214] on span "NEXT" at bounding box center [318, 215] width 13 height 10
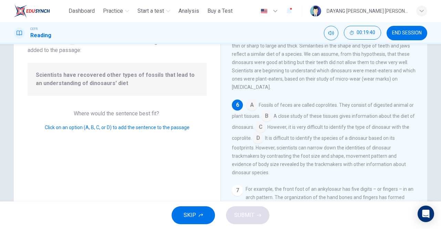
scroll to position [286, 0]
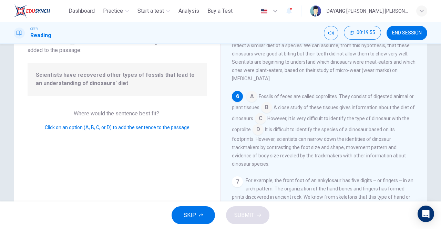
click at [271, 116] on span "However, it is very difficult to identify the type of dinosaur with the coproli…" at bounding box center [320, 124] width 177 height 17
click at [260, 121] on input at bounding box center [260, 119] width 11 height 11
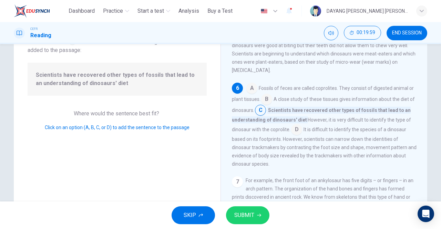
click at [268, 113] on span "Scientists have recovered other types of fossils that lead to an understanding …" at bounding box center [321, 115] width 179 height 17
click at [271, 105] on input at bounding box center [266, 99] width 11 height 11
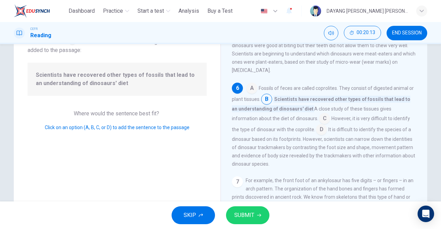
click at [253, 218] on span "SUBMIT" at bounding box center [244, 215] width 20 height 10
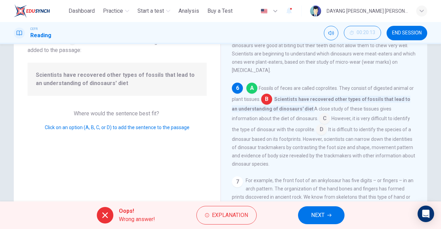
click at [331, 209] on button "NEXT" at bounding box center [321, 215] width 46 height 18
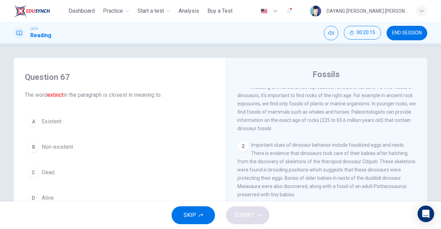
scroll to position [0, 0]
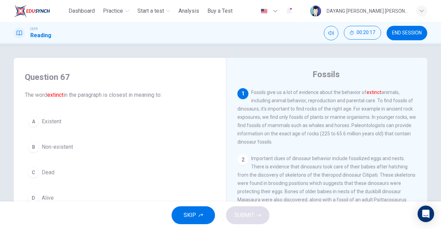
click at [31, 146] on div "B" at bounding box center [33, 147] width 11 height 11
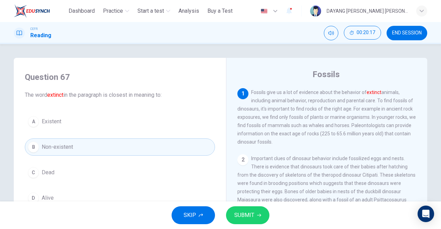
click at [250, 212] on span "SUBMIT" at bounding box center [244, 215] width 20 height 10
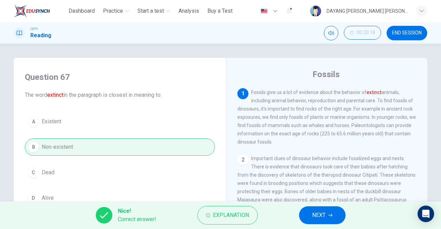
click at [322, 211] on span "NEXT" at bounding box center [318, 215] width 13 height 10
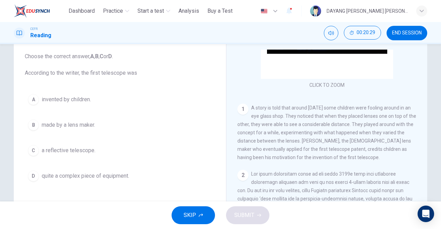
scroll to position [91, 0]
click at [33, 98] on div "A" at bounding box center [33, 99] width 11 height 11
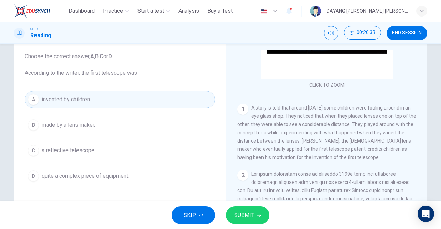
click at [253, 222] on button "SUBMIT" at bounding box center [247, 215] width 43 height 18
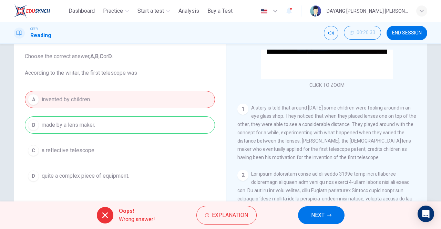
click at [327, 222] on button "NEXT" at bounding box center [321, 215] width 46 height 18
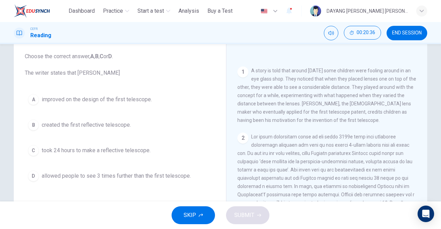
scroll to position [127, 0]
click at [34, 100] on div "A" at bounding box center [33, 99] width 11 height 11
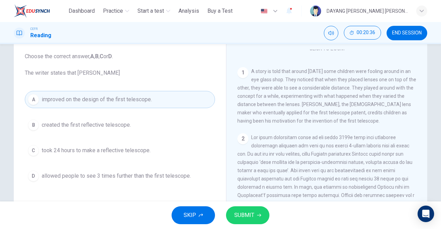
click at [241, 214] on span "SUBMIT" at bounding box center [244, 215] width 20 height 10
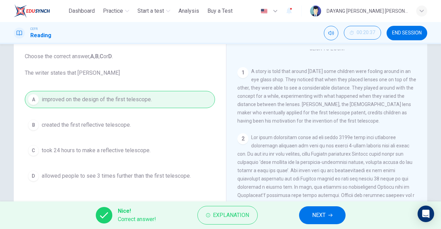
click at [316, 214] on span "NEXT" at bounding box center [318, 215] width 13 height 10
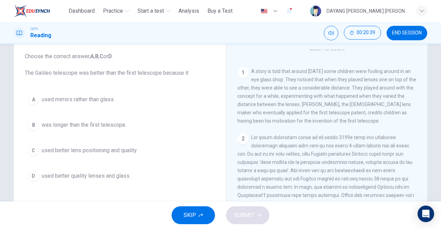
click at [32, 125] on div "B" at bounding box center [33, 125] width 11 height 11
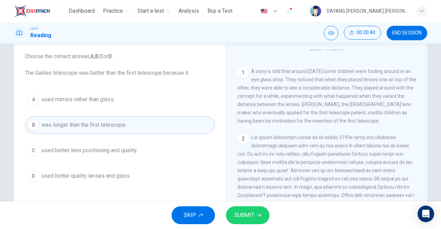
click at [250, 218] on span "SUBMIT" at bounding box center [244, 215] width 20 height 10
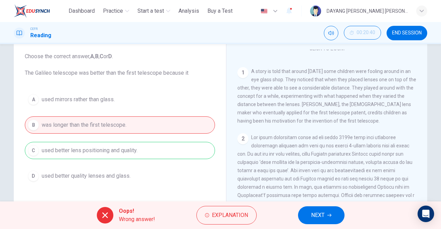
click at [313, 222] on button "NEXT" at bounding box center [321, 215] width 46 height 18
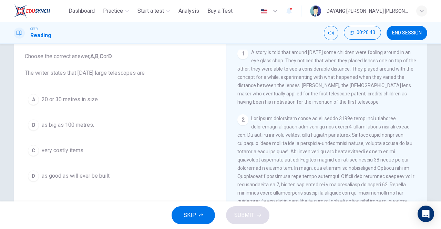
scroll to position [148, 0]
click at [31, 123] on div "B" at bounding box center [33, 125] width 11 height 11
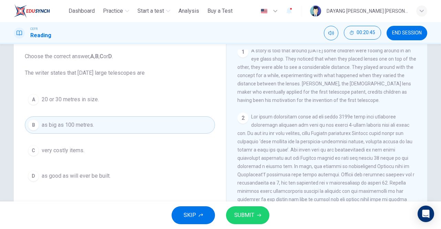
click at [253, 217] on span "SUBMIT" at bounding box center [244, 215] width 20 height 10
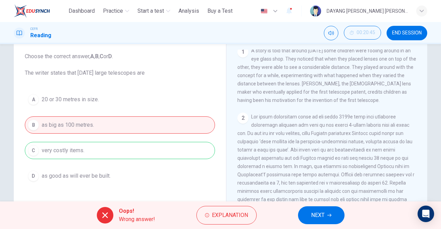
click at [320, 217] on span "NEXT" at bounding box center [317, 215] width 13 height 10
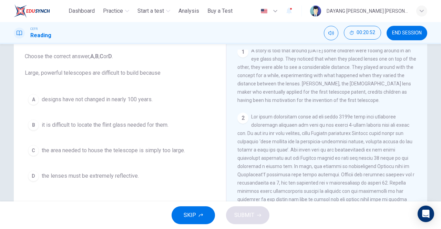
click at [32, 122] on div "B" at bounding box center [33, 125] width 11 height 11
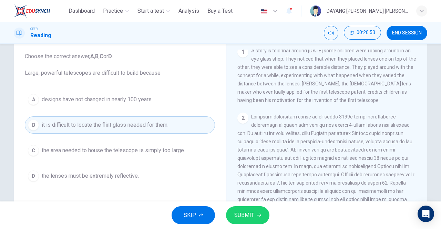
click at [248, 217] on span "SUBMIT" at bounding box center [244, 215] width 20 height 10
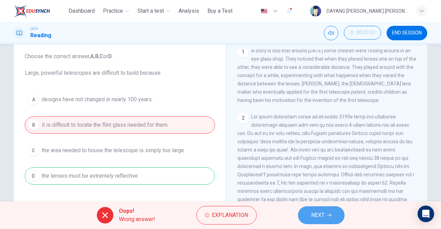
click at [319, 215] on span "NEXT" at bounding box center [317, 215] width 13 height 10
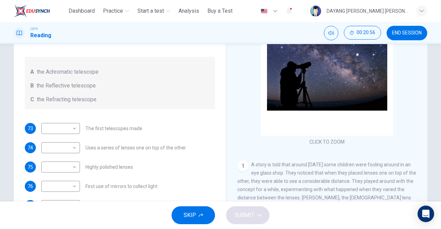
scroll to position [72, 0]
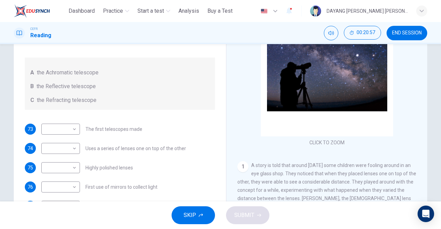
click at [43, 127] on body "This site uses cookies, as explained in our Privacy Policy . If you agree to th…" at bounding box center [220, 114] width 441 height 229
click at [41, 148] on li "B" at bounding box center [60, 150] width 39 height 11
type input "*"
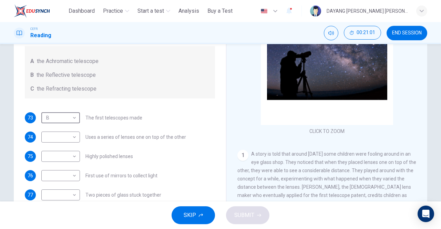
scroll to position [94, 0]
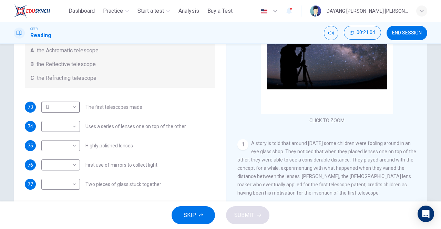
click at [66, 133] on body "This site uses cookies, as explained in our Privacy Policy . If you agree to th…" at bounding box center [220, 114] width 441 height 229
click at [71, 141] on li "A" at bounding box center [60, 137] width 39 height 11
type input "*"
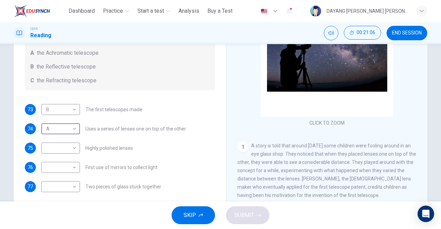
scroll to position [91, 0]
click at [70, 145] on body "This site uses cookies, as explained in our Privacy Policy . If you agree to th…" at bounding box center [220, 114] width 441 height 229
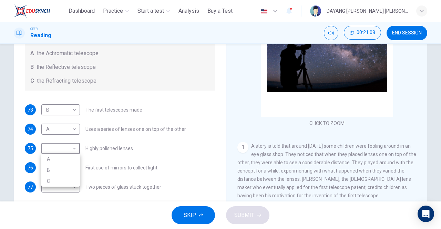
click at [67, 178] on li "C" at bounding box center [60, 181] width 39 height 11
type input "*"
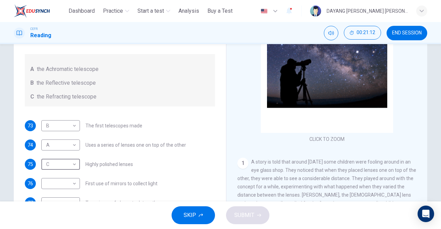
scroll to position [96, 0]
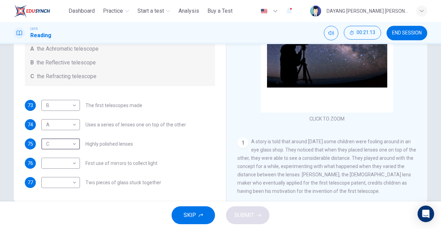
click at [70, 165] on body "This site uses cookies, as explained in our Privacy Policy . If you agree to th…" at bounding box center [220, 114] width 441 height 229
click at [66, 185] on li "B" at bounding box center [60, 184] width 39 height 11
type input "*"
click at [71, 179] on body "This site uses cookies, as explained in our Privacy Policy . If you agree to th…" at bounding box center [220, 114] width 441 height 229
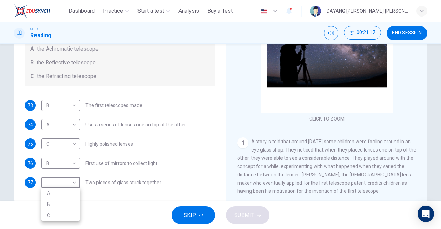
click at [64, 190] on li "A" at bounding box center [60, 193] width 39 height 11
type input "*"
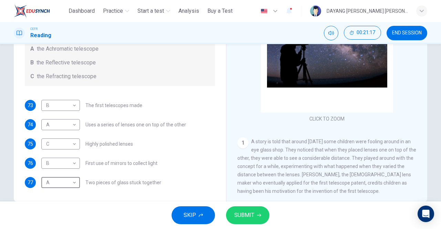
click at [246, 214] on span "SUBMIT" at bounding box center [244, 215] width 20 height 10
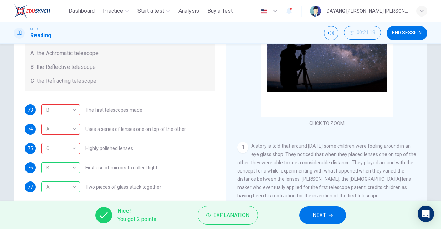
scroll to position [94, 0]
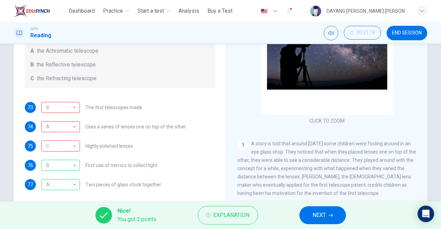
click at [50, 117] on div "A" at bounding box center [59, 127] width 36 height 20
click at [51, 107] on div "B" at bounding box center [59, 108] width 36 height 20
click at [51, 128] on div "A" at bounding box center [59, 127] width 36 height 20
click at [49, 108] on div "B" at bounding box center [59, 108] width 36 height 20
click at [44, 146] on div "C" at bounding box center [59, 146] width 36 height 20
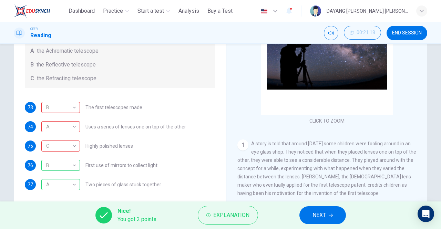
click at [315, 217] on span "NEXT" at bounding box center [318, 215] width 13 height 10
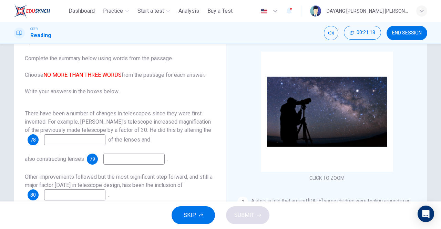
scroll to position [33, 0]
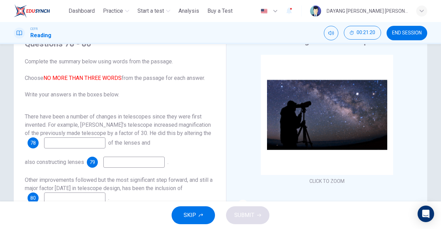
click at [64, 144] on input at bounding box center [74, 142] width 61 height 11
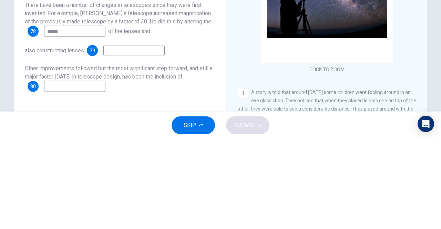
scroll to position [55, 0]
type input "*****"
click at [115, 143] on input at bounding box center [133, 140] width 61 height 11
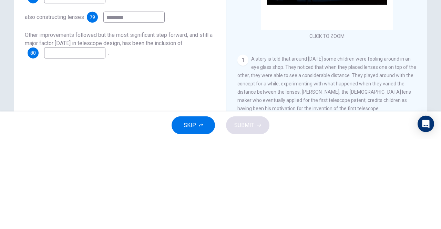
scroll to position [90, 0]
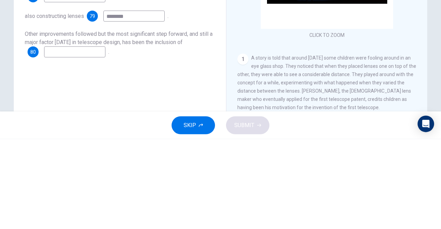
type input "********"
click at [58, 139] on input at bounding box center [74, 141] width 61 height 11
type input "**********"
click at [20, 149] on div "**********" at bounding box center [119, 64] width 201 height 179
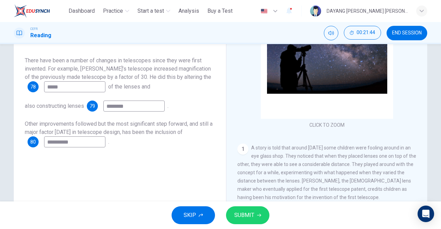
click at [252, 210] on span "SUBMIT" at bounding box center [244, 215] width 20 height 10
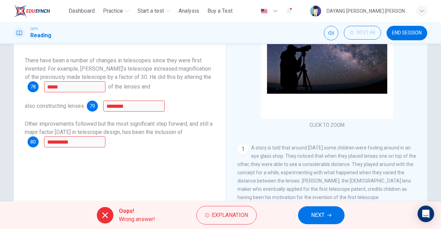
click at [226, 219] on span "Explanation" at bounding box center [230, 215] width 36 height 10
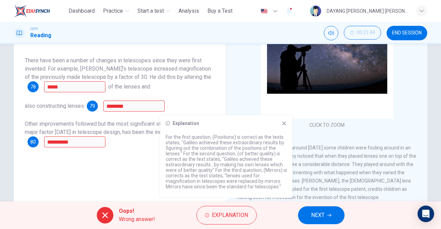
click at [322, 211] on span "NEXT" at bounding box center [317, 215] width 13 height 10
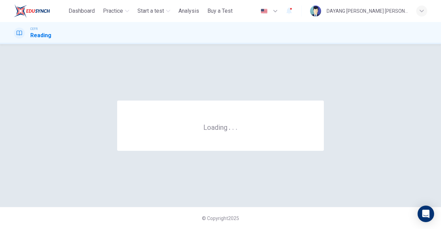
scroll to position [0, 0]
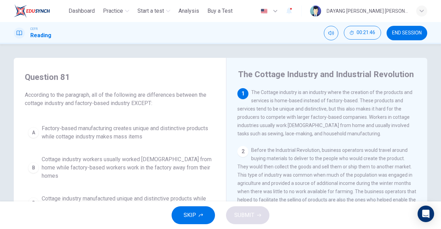
click at [409, 32] on span "END SESSION" at bounding box center [407, 33] width 30 height 6
